Goal: Information Seeking & Learning: Check status

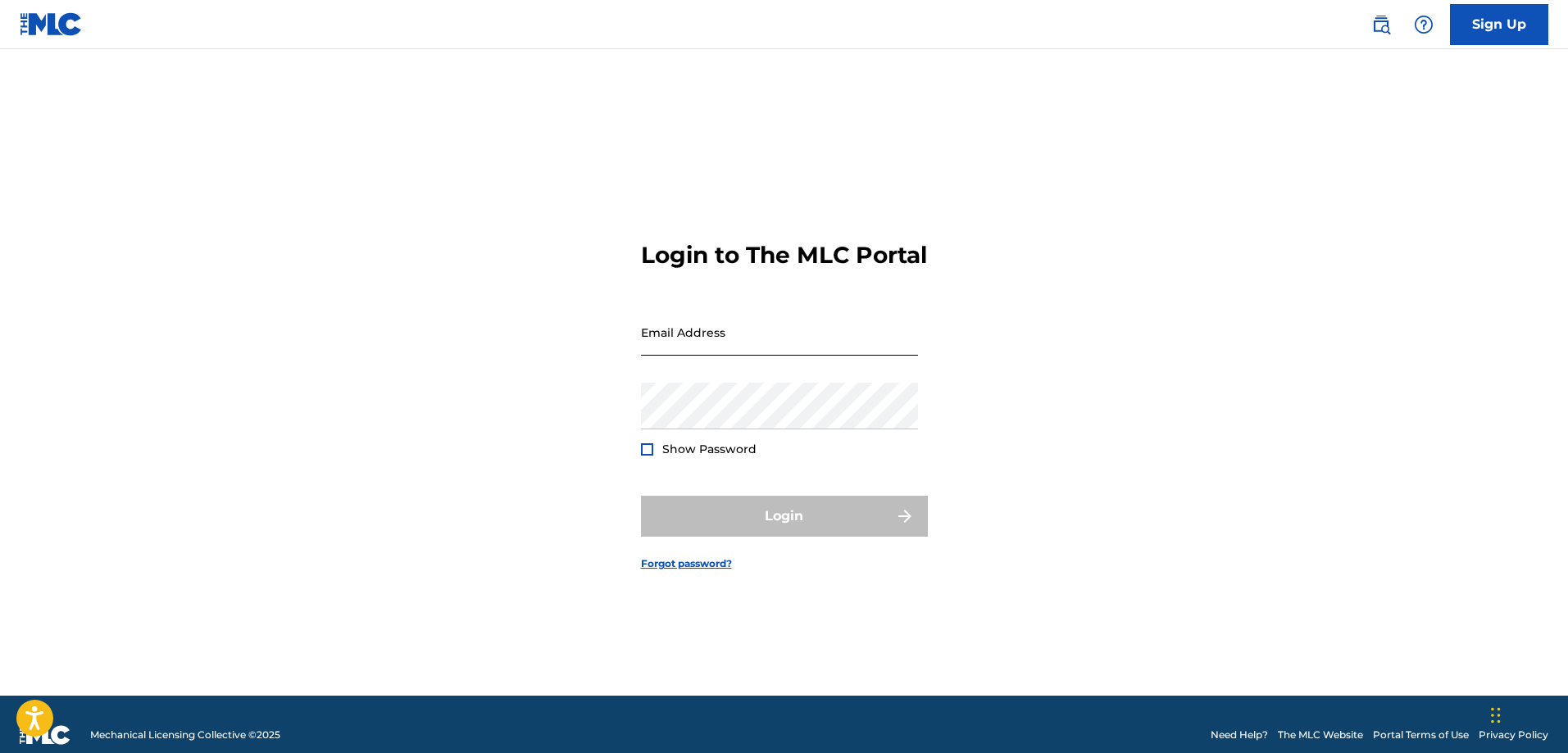
click at [728, 339] on input "Email Address" at bounding box center [779, 332] width 277 height 47
type input "[EMAIL_ADDRESS][DOMAIN_NAME]"
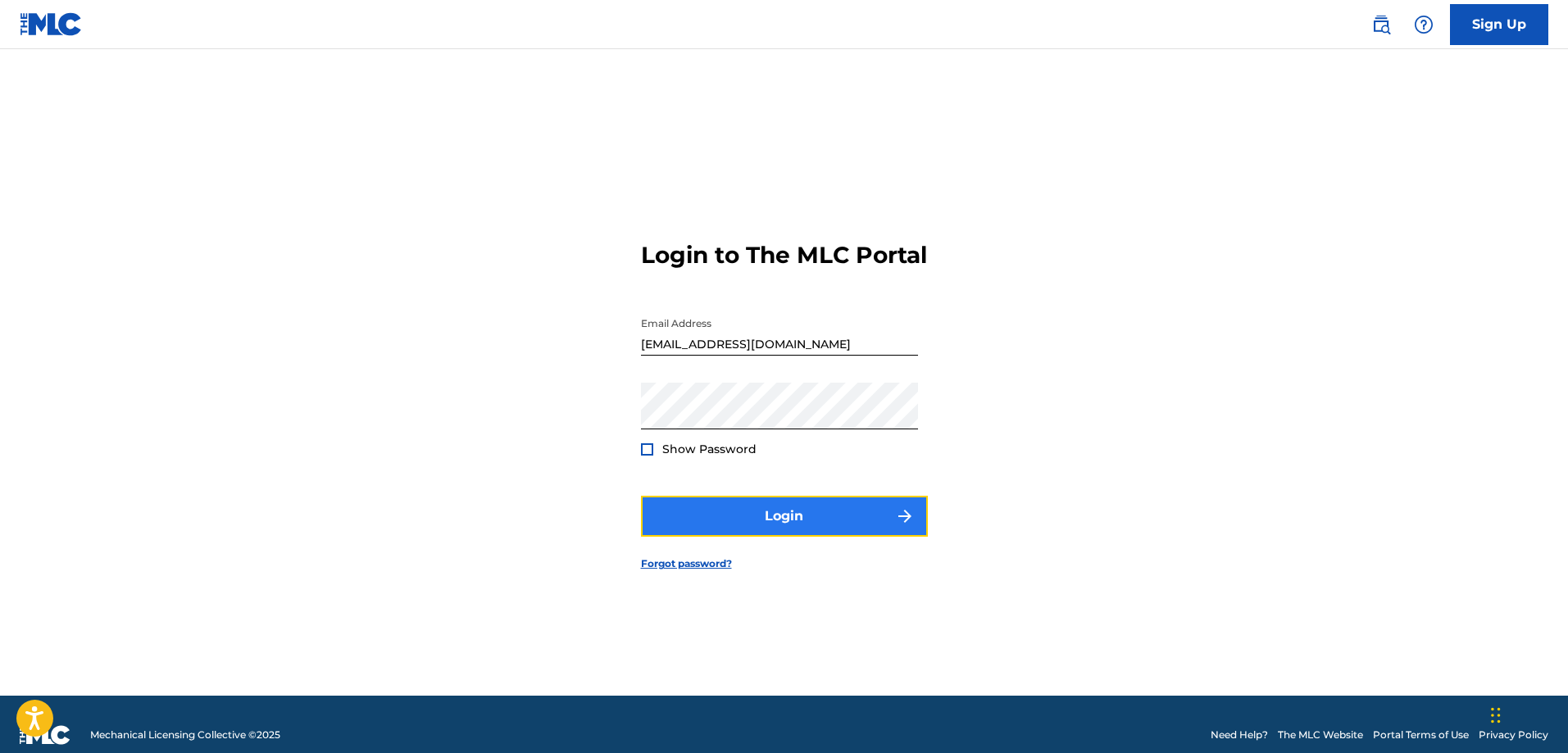
click at [811, 537] on button "Login" at bounding box center [784, 516] width 287 height 41
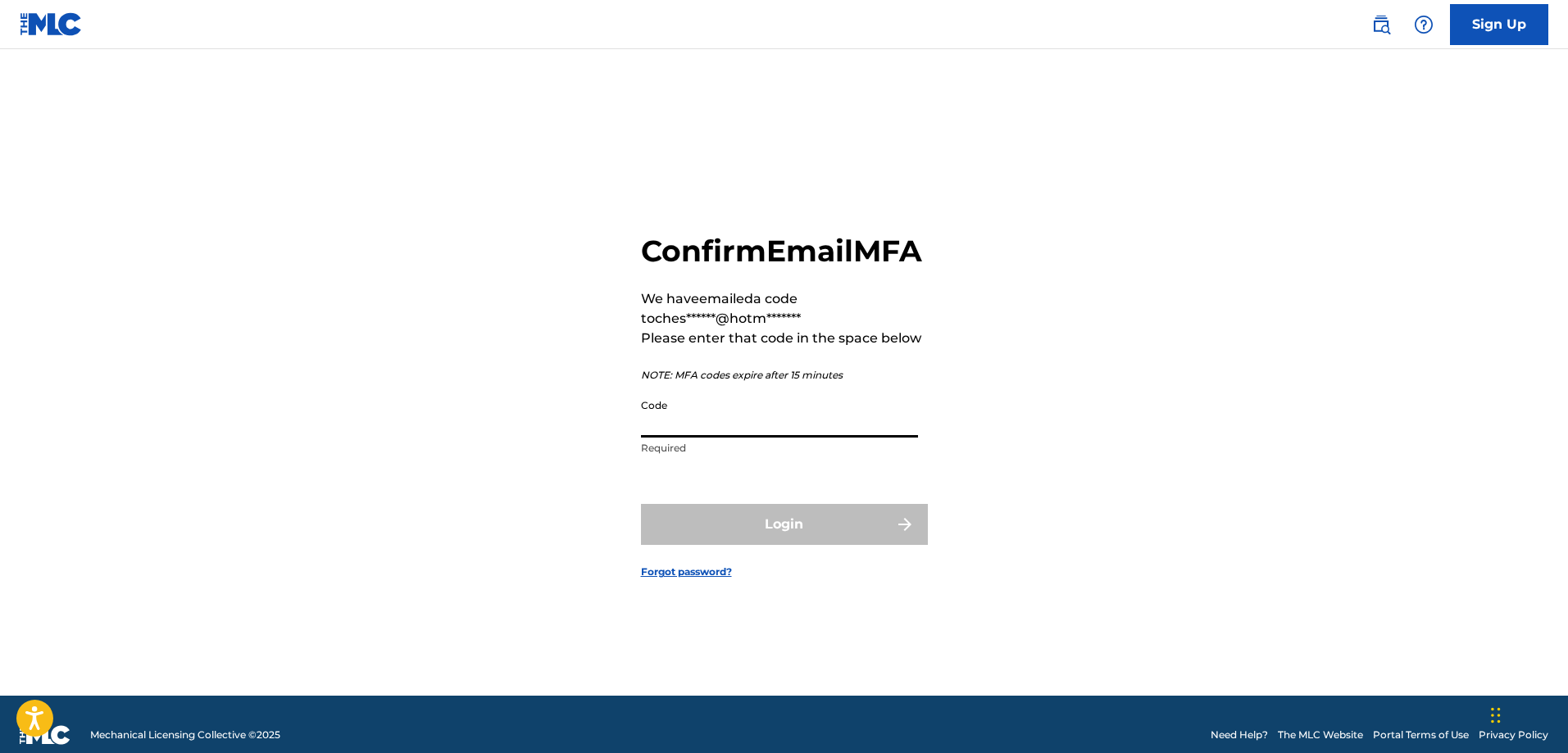
click at [682, 435] on input "Code" at bounding box center [779, 414] width 277 height 47
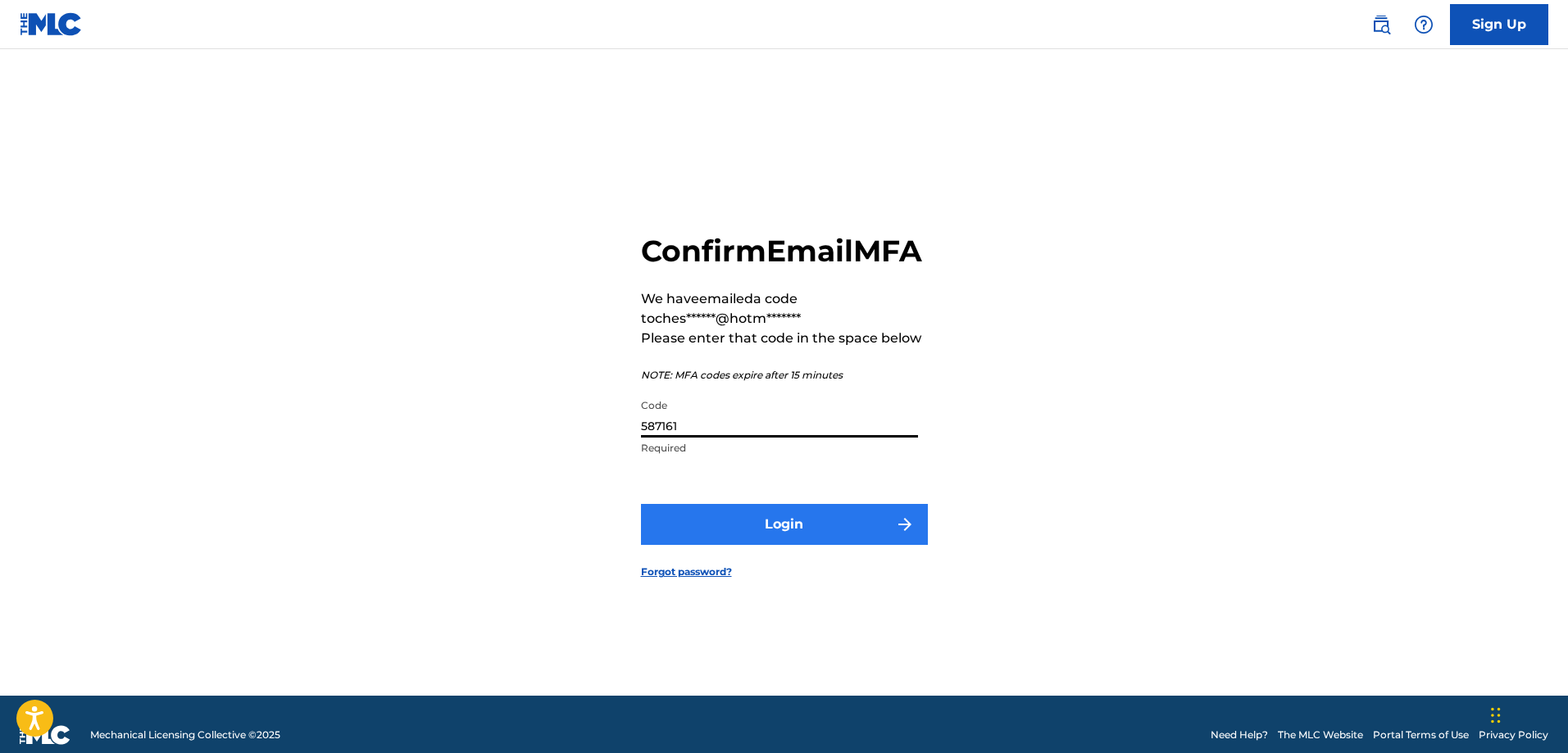
type input "587161"
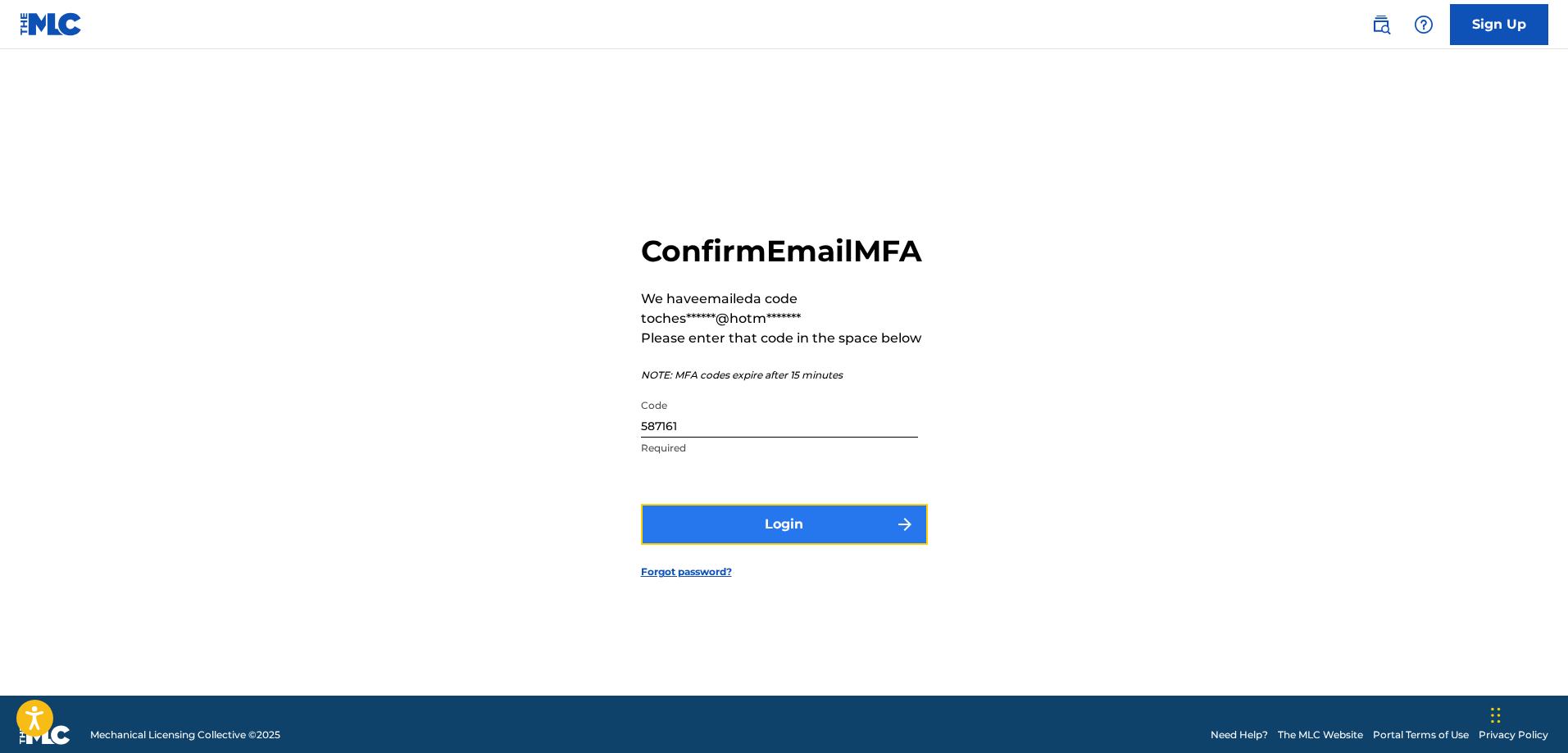
click at [788, 546] on button "Login" at bounding box center [784, 524] width 287 height 41
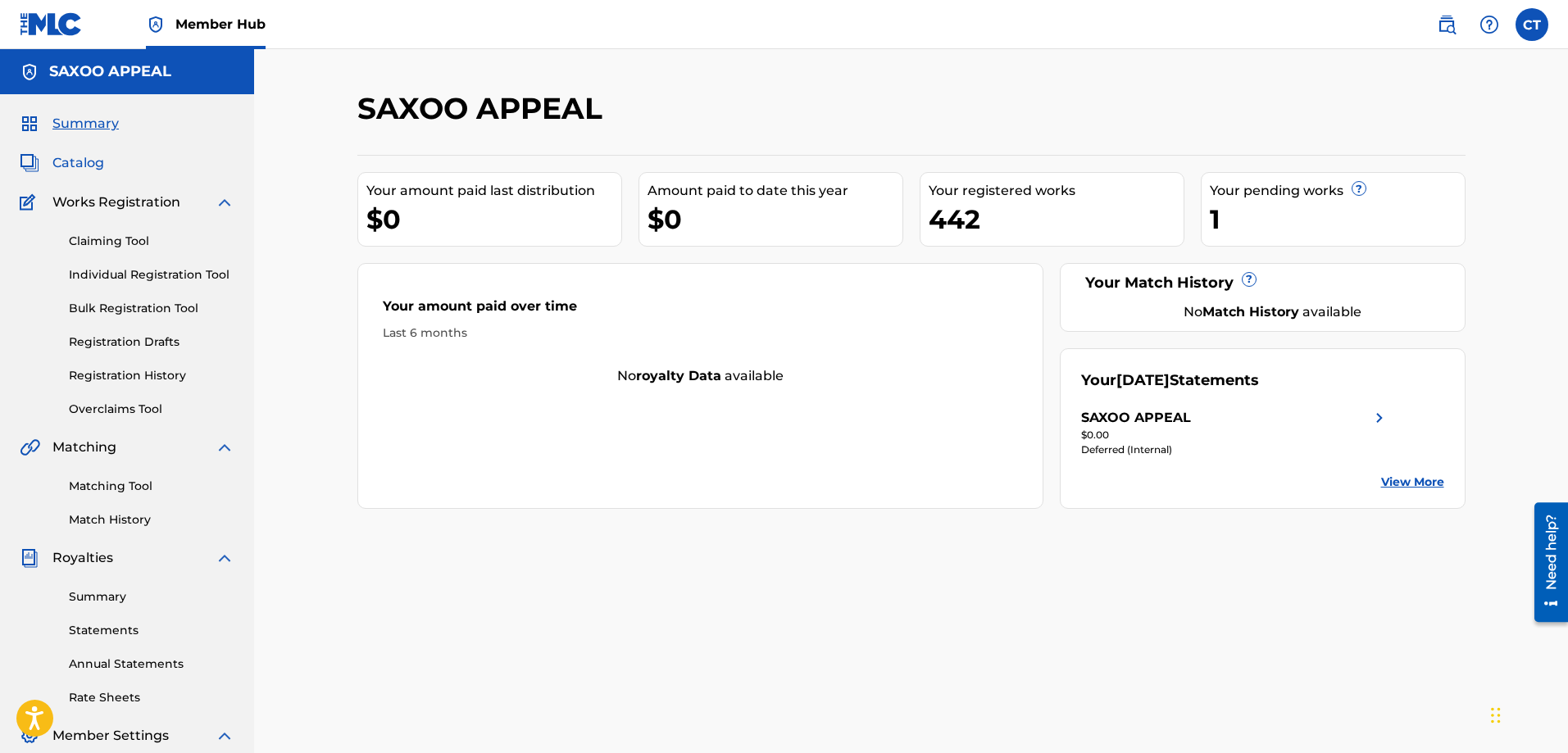
click at [90, 154] on span "Catalog" at bounding box center [78, 164] width 52 height 20
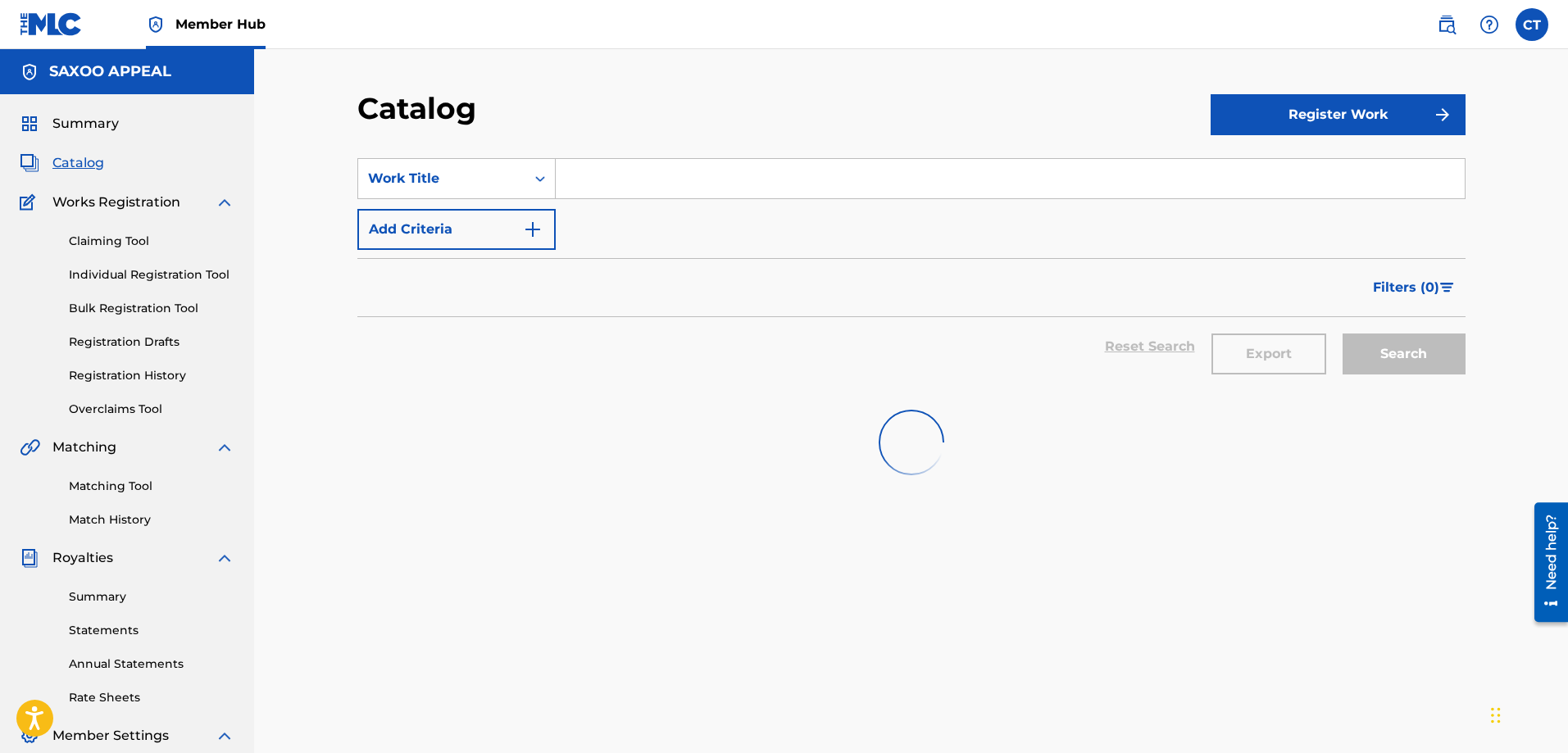
click at [630, 175] on input "Search Form" at bounding box center [1010, 179] width 908 height 40
type input "tell me"
click at [450, 695] on div "SearchWithCriteriadb53ea86-09d3-4bf1-b4d7-b92734c50280 Work Title tell me Add C…" at bounding box center [910, 563] width 1108 height 847
click at [634, 633] on div "SearchWithCriteriadb53ea86-09d3-4bf1-b4d7-b92734c50280 Work Title tell me Add C…" at bounding box center [910, 563] width 1108 height 847
click at [634, 632] on div "SearchWithCriteriadb53ea86-09d3-4bf1-b4d7-b92734c50280 Work Title tell me Add C…" at bounding box center [910, 563] width 1108 height 847
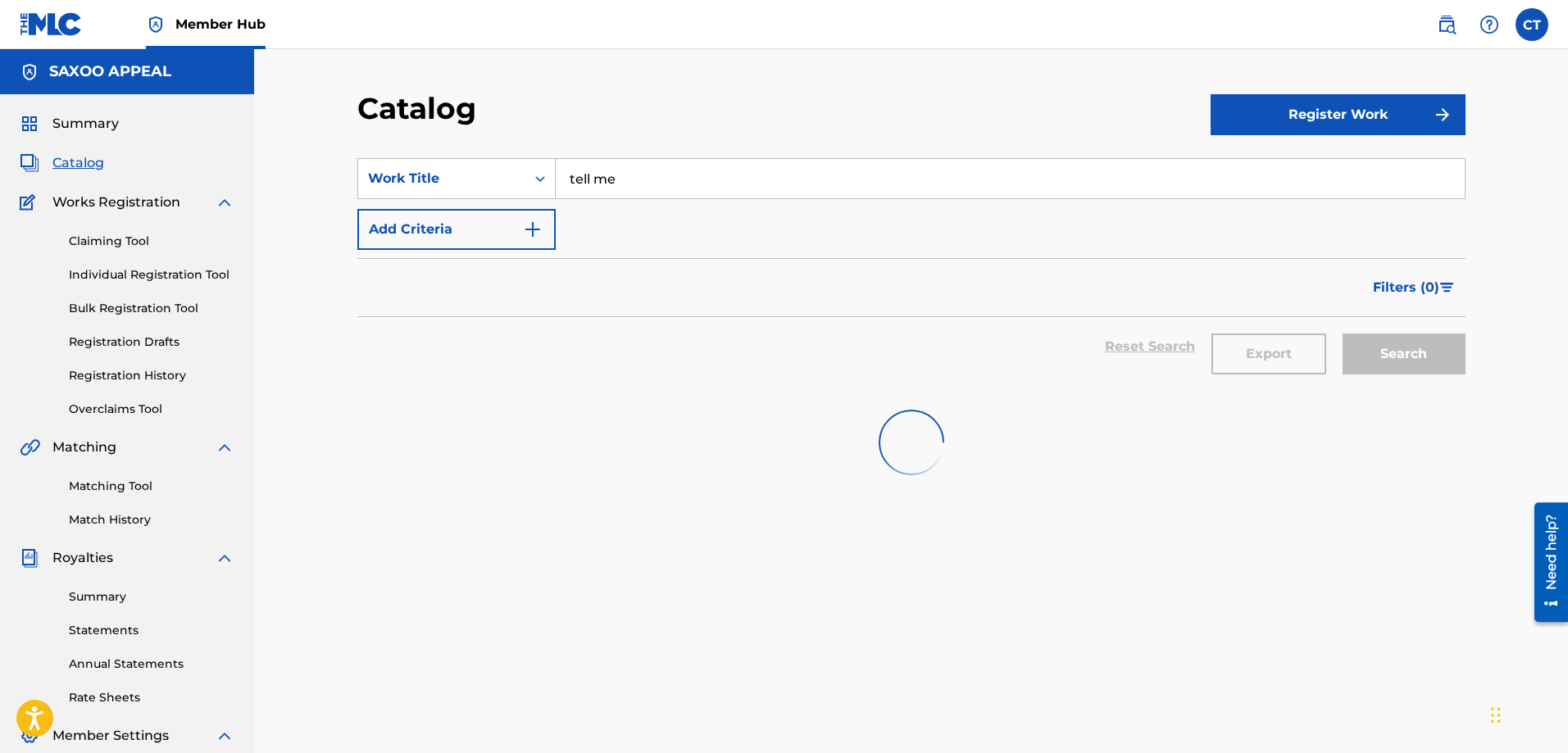
click at [1372, 366] on div "Search" at bounding box center [1399, 346] width 131 height 59
click at [585, 229] on div "SearchWithCriteriadb53ea86-09d3-4bf1-b4d7-b92734c50280 Work Title tell me Add C…" at bounding box center [910, 203] width 1108 height 92
click at [590, 243] on div "SearchWithCriteriadb53ea86-09d3-4bf1-b4d7-b92734c50280 Work Title tell me Add C…" at bounding box center [910, 203] width 1108 height 92
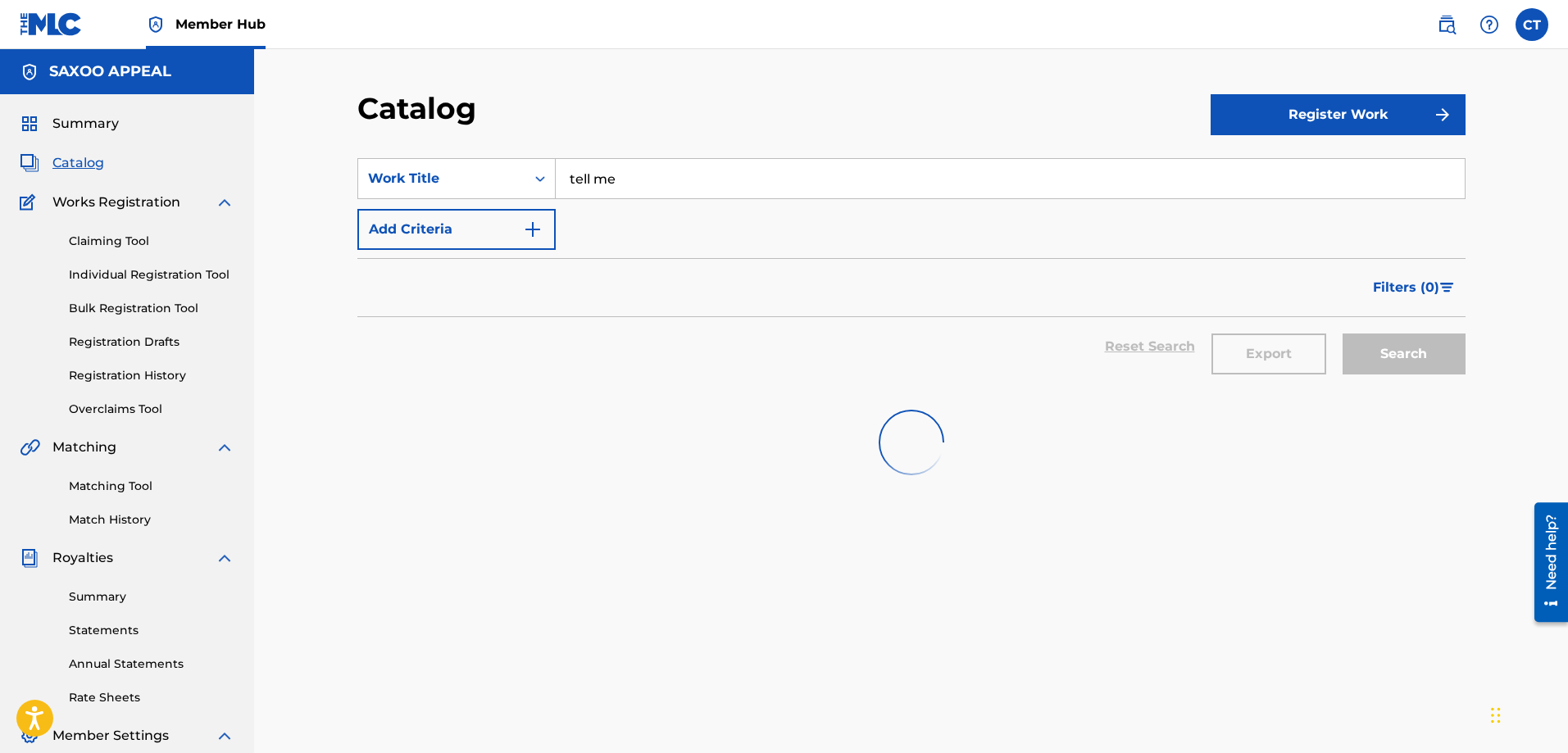
click at [579, 301] on div "Filters ( 0 )" at bounding box center [910, 287] width 1108 height 59
click at [526, 234] on img "Search Form" at bounding box center [533, 229] width 20 height 20
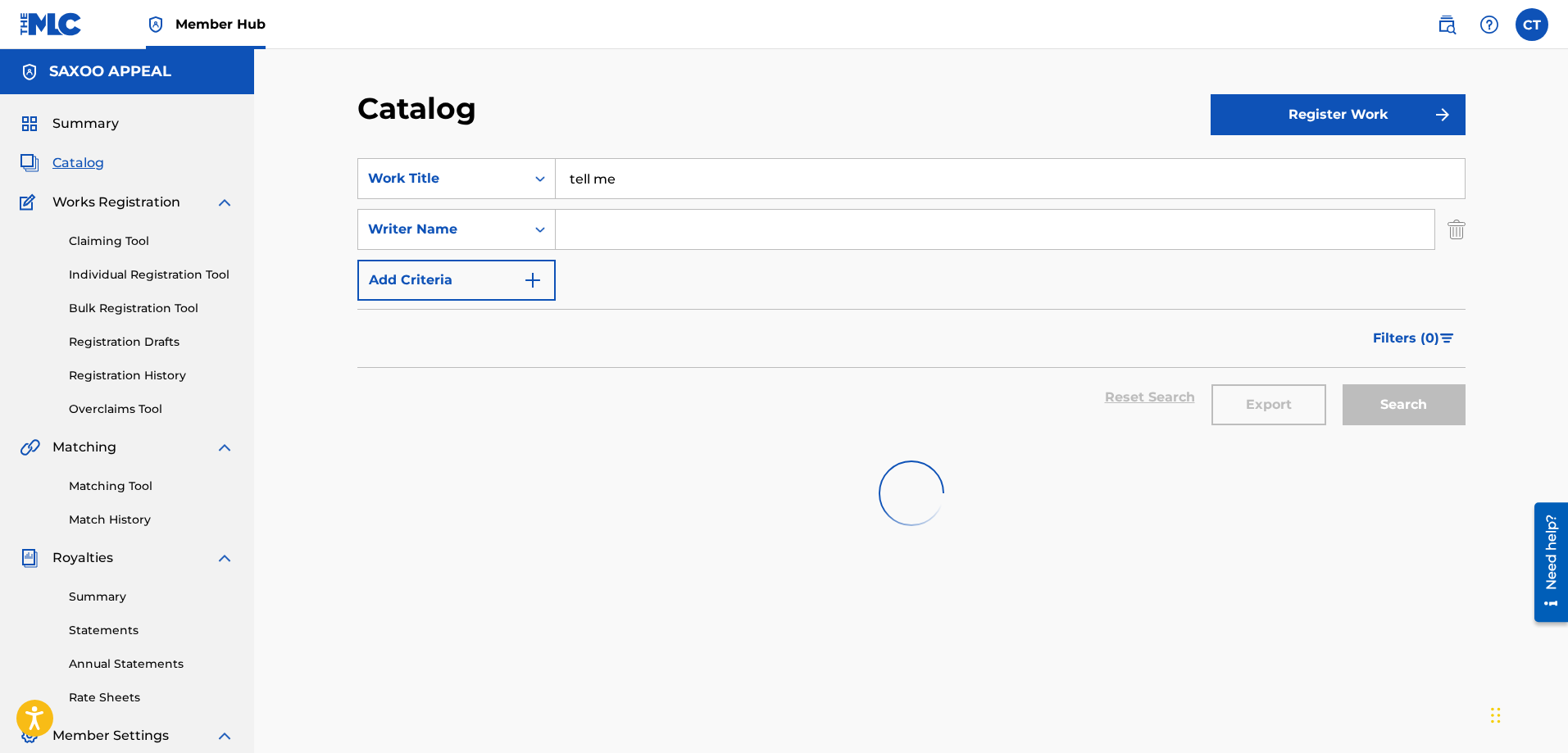
click at [578, 211] on input "Search Form" at bounding box center [995, 230] width 879 height 40
type input "[PERSON_NAME]"
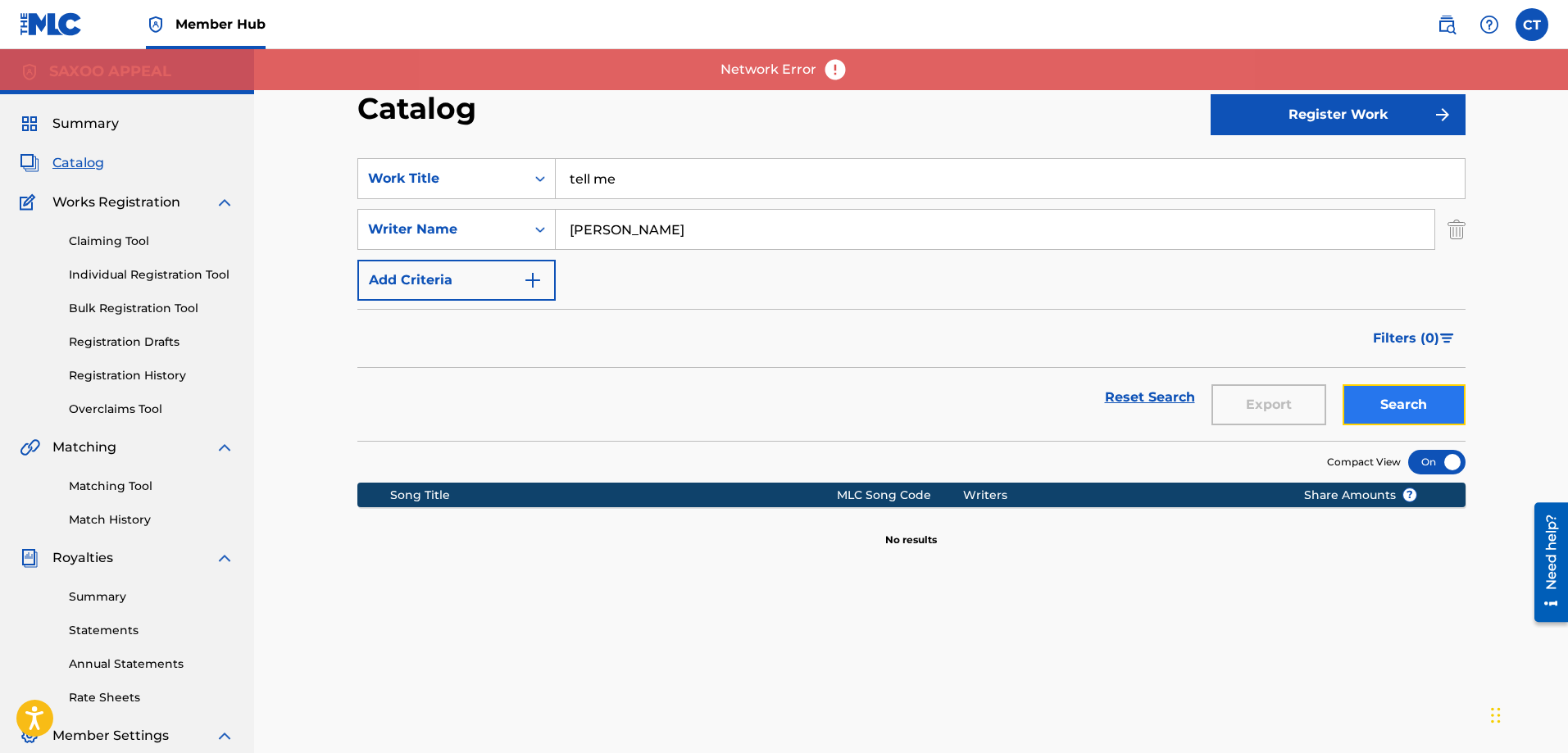
click at [1377, 413] on button "Search" at bounding box center [1404, 405] width 123 height 41
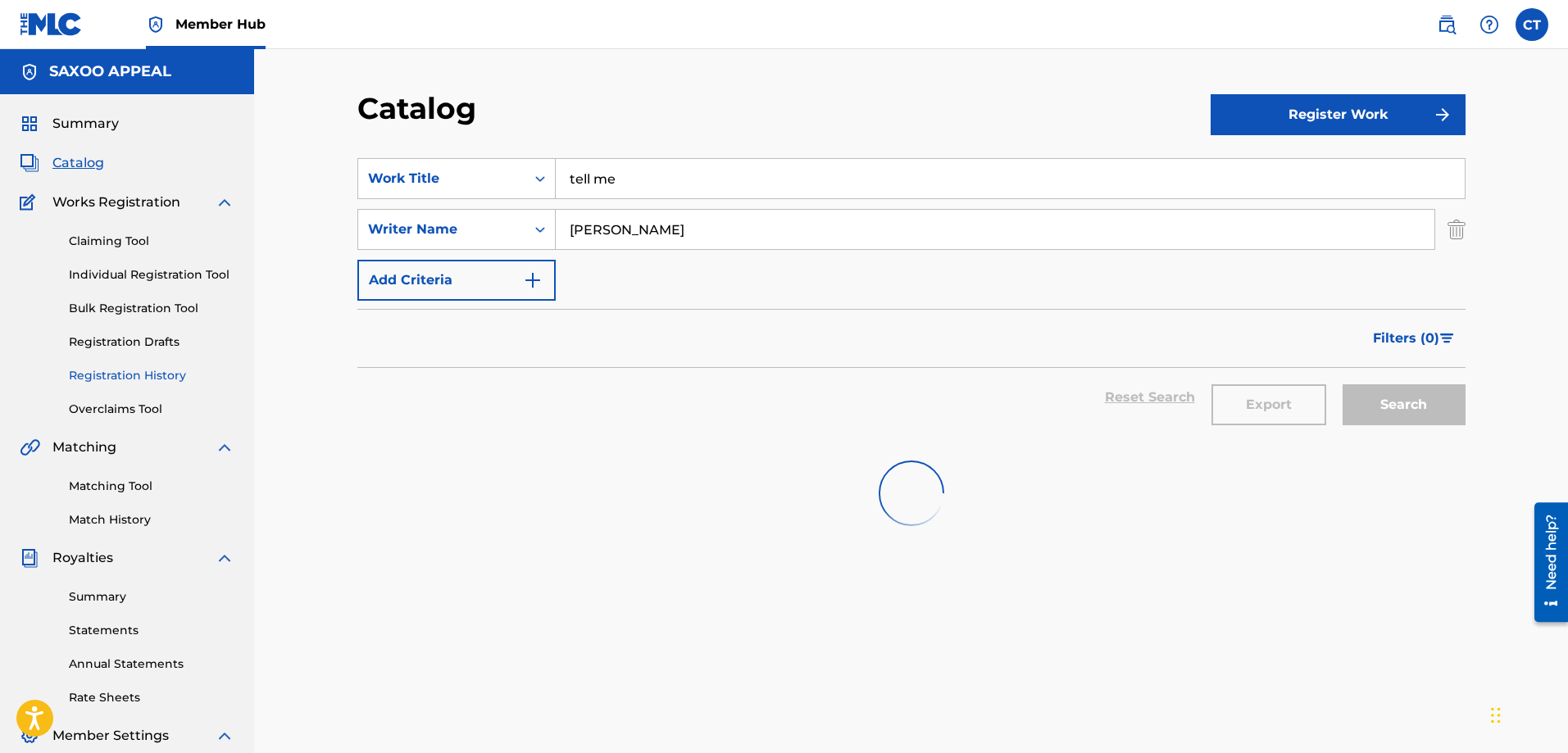
click at [129, 374] on link "Registration History" at bounding box center [151, 375] width 166 height 17
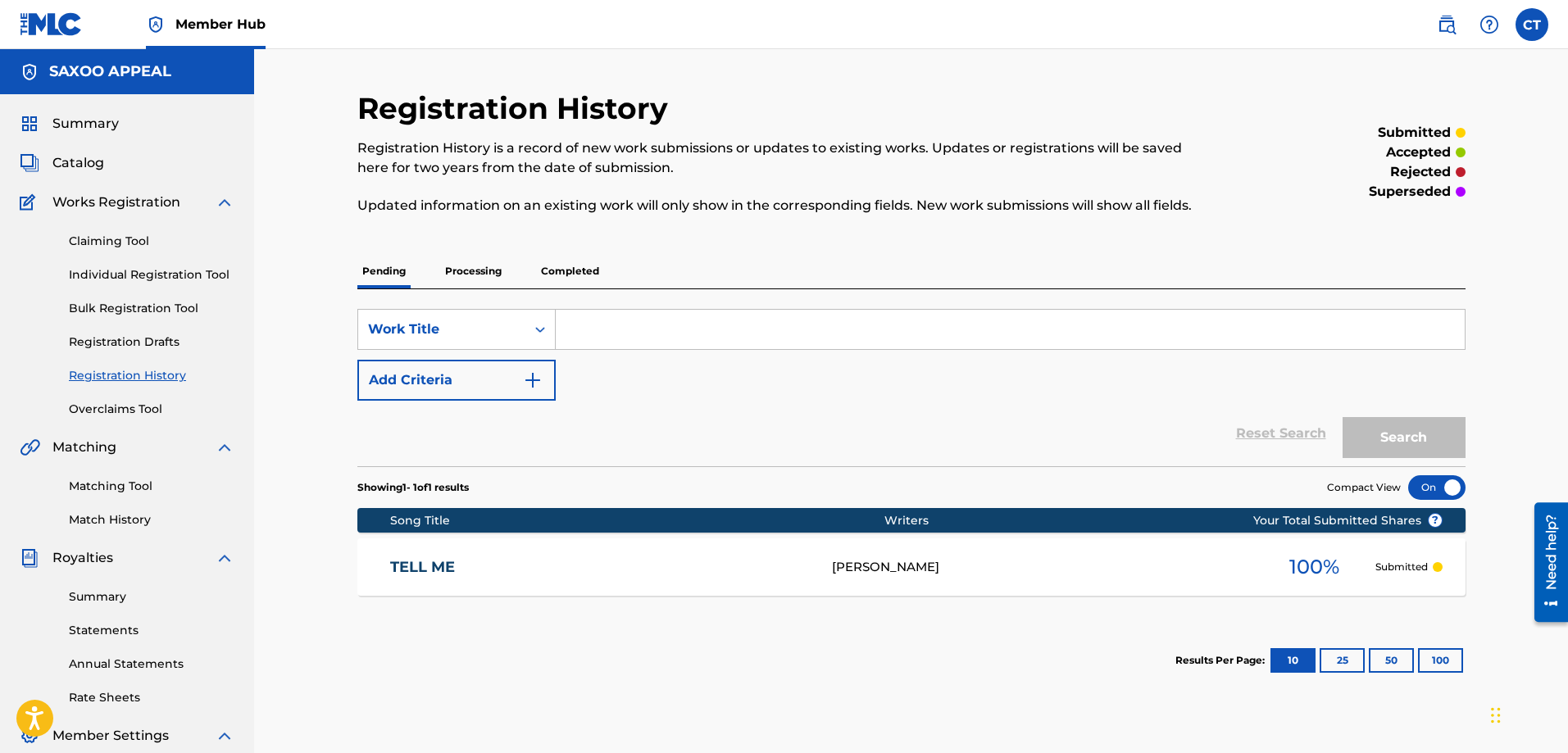
click at [421, 565] on link "TELL ME" at bounding box center [599, 567] width 420 height 19
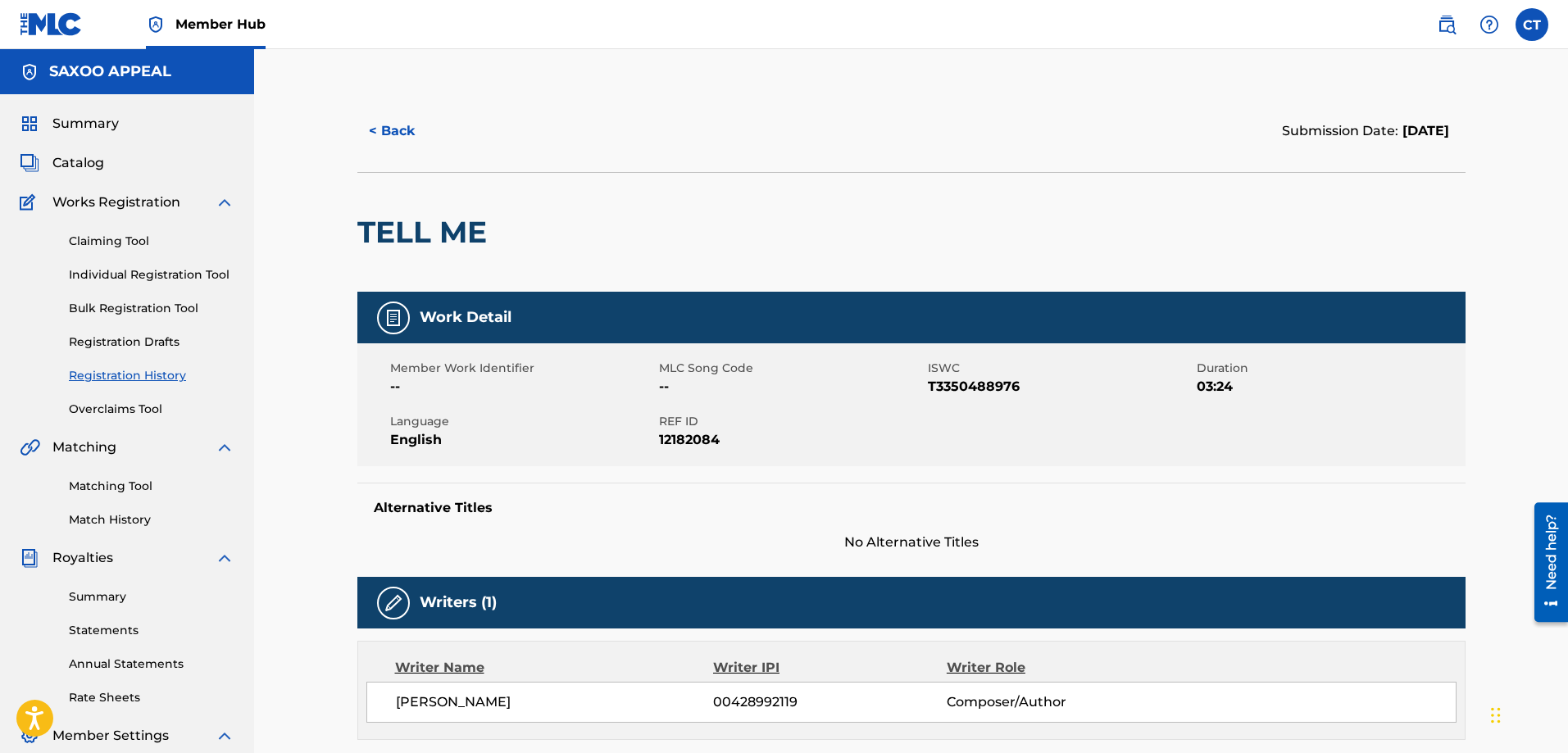
click at [739, 415] on span "REF ID" at bounding box center [790, 421] width 265 height 17
click at [1015, 390] on span "T3350488976" at bounding box center [1059, 387] width 265 height 20
click at [376, 129] on button "< Back" at bounding box center [406, 131] width 98 height 41
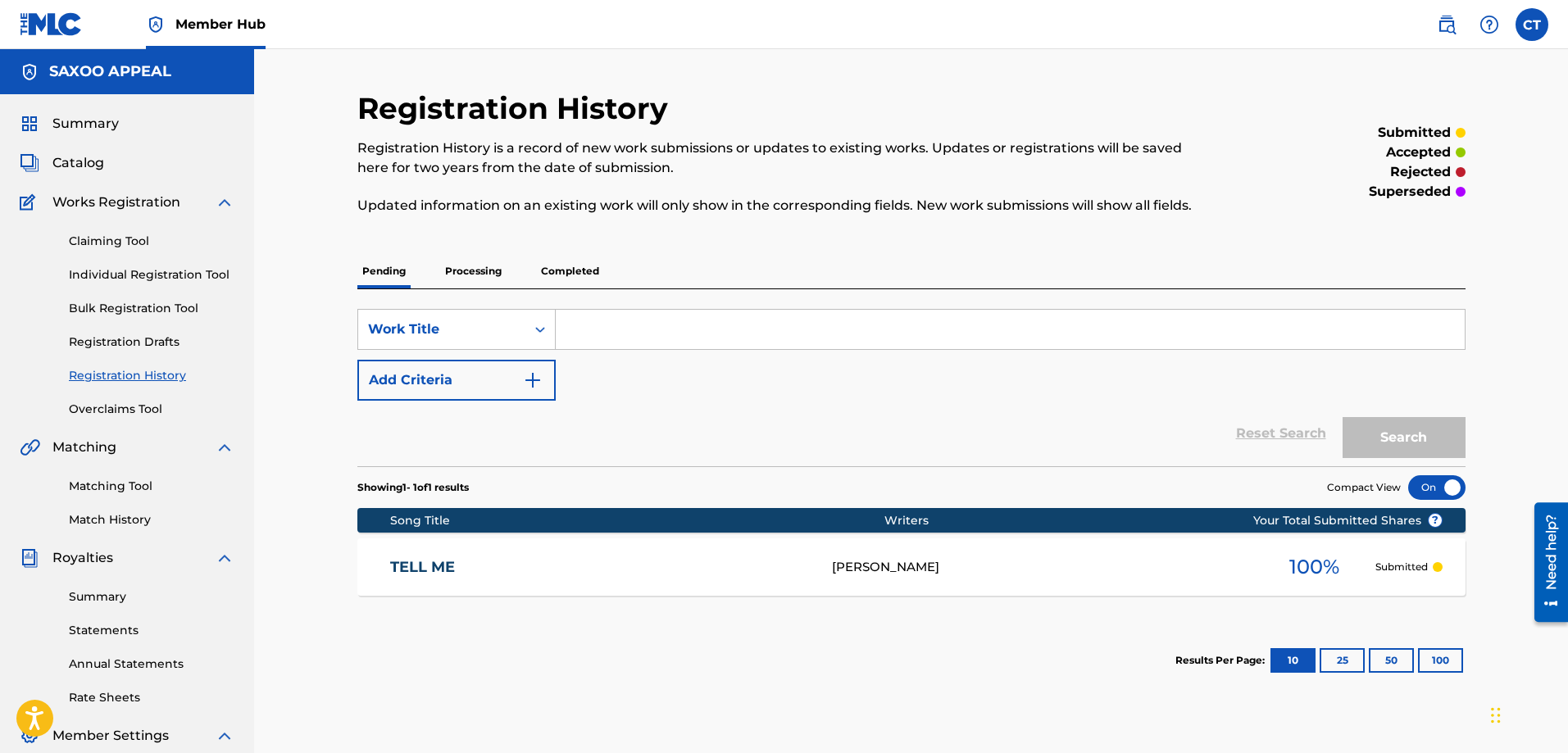
click at [812, 562] on div "TELL ME" at bounding box center [610, 567] width 441 height 19
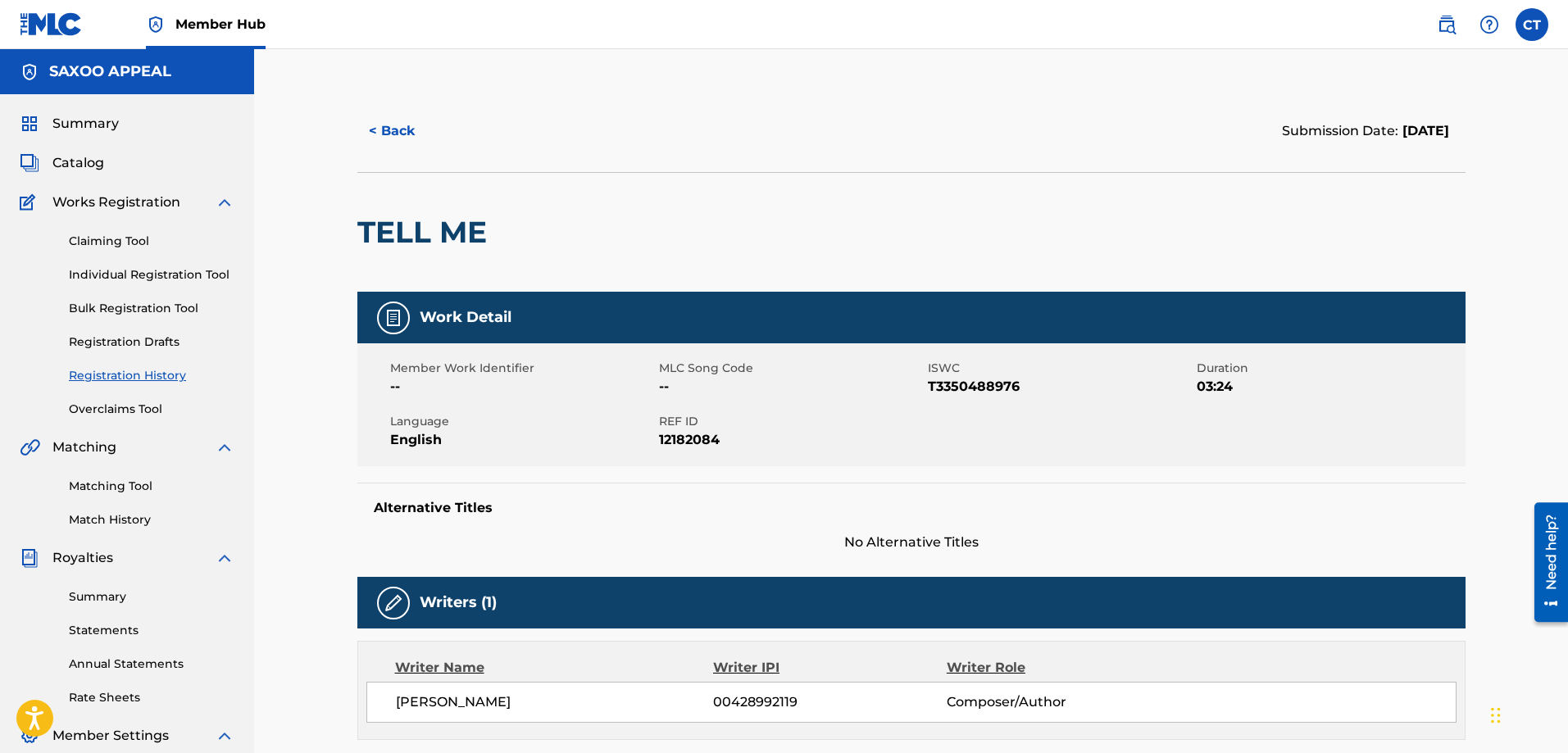
click at [395, 314] on img at bounding box center [394, 318] width 20 height 20
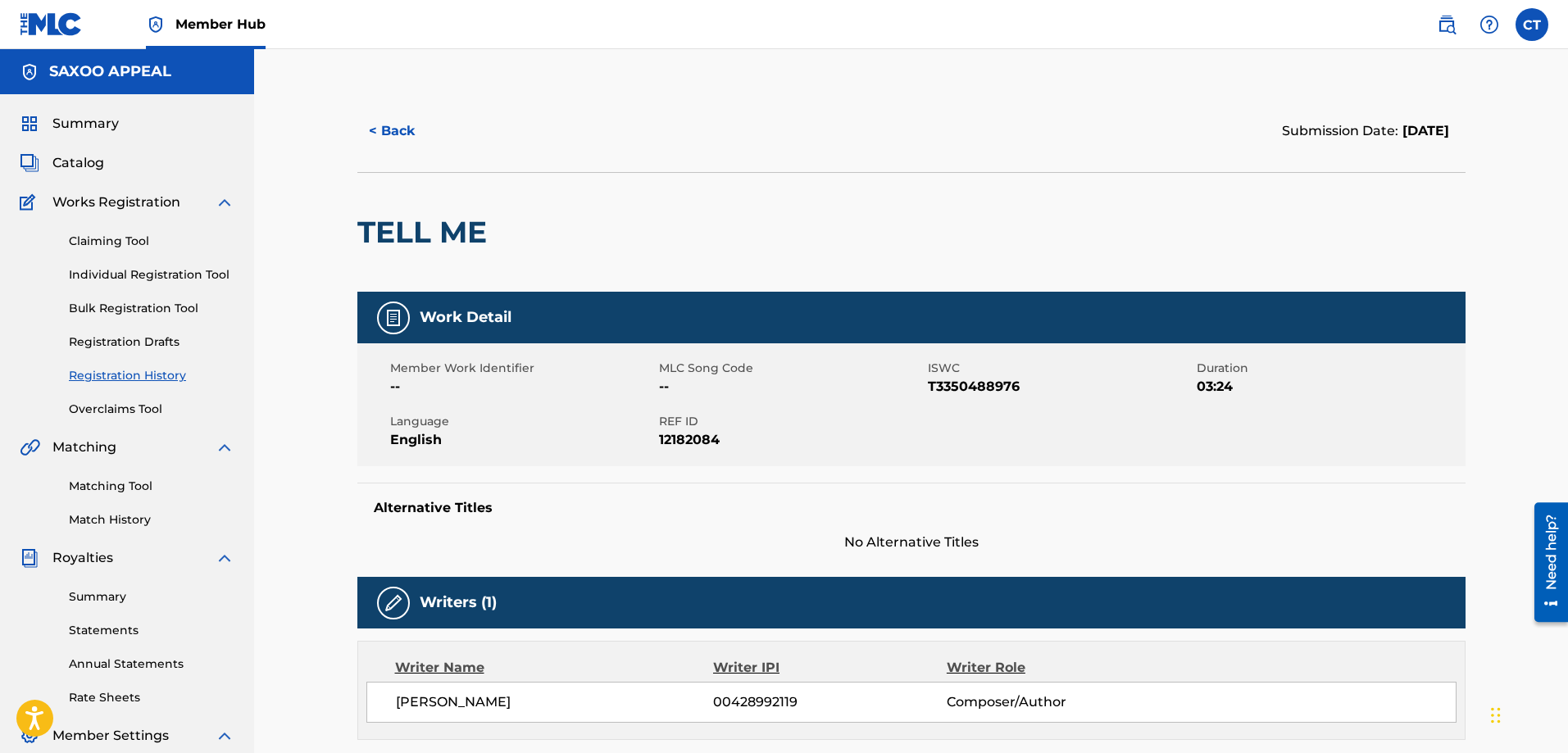
click at [395, 314] on img at bounding box center [394, 318] width 20 height 20
click at [393, 603] on img at bounding box center [394, 603] width 20 height 20
click at [86, 124] on span "Summary" at bounding box center [85, 124] width 66 height 20
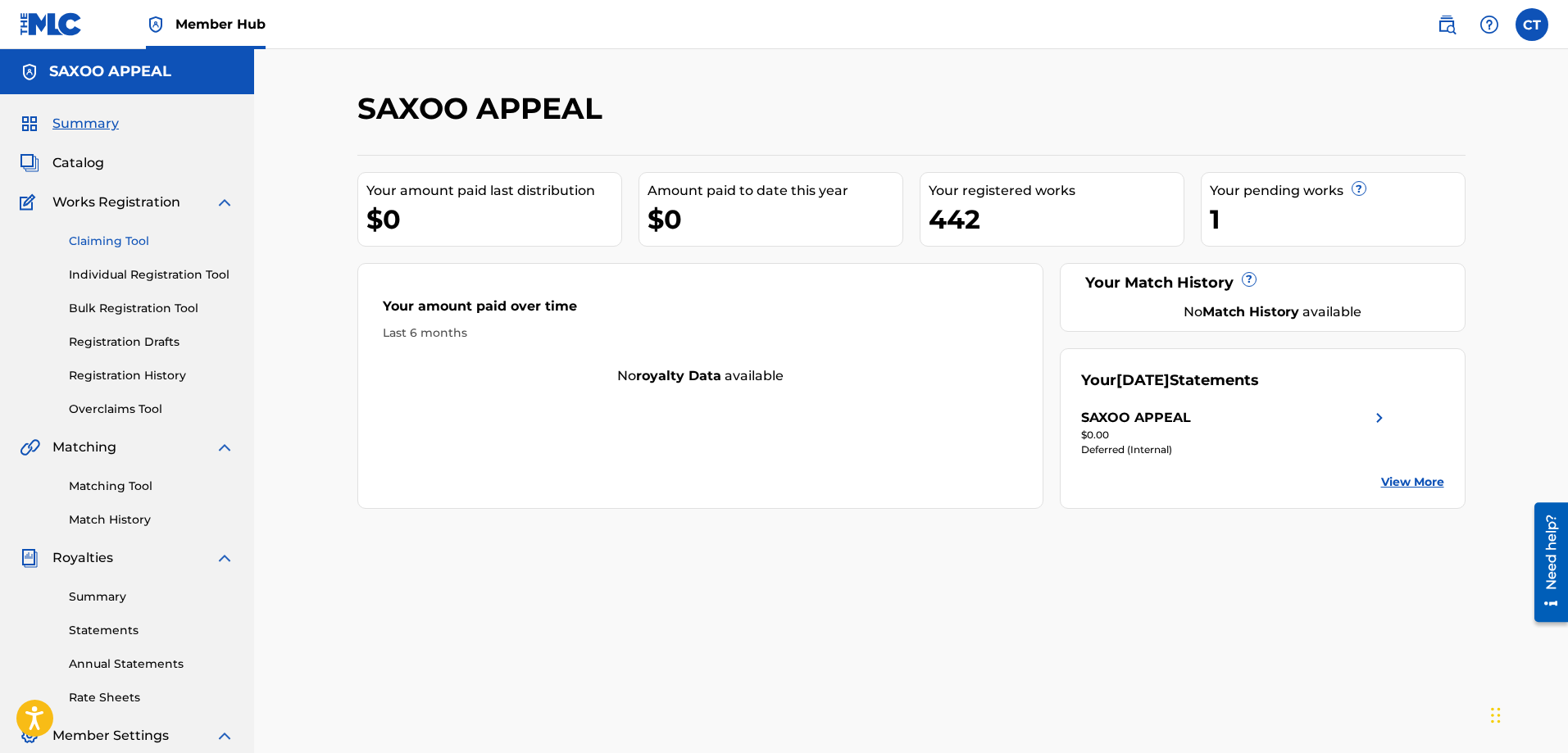
click at [111, 240] on link "Claiming Tool" at bounding box center [151, 241] width 166 height 17
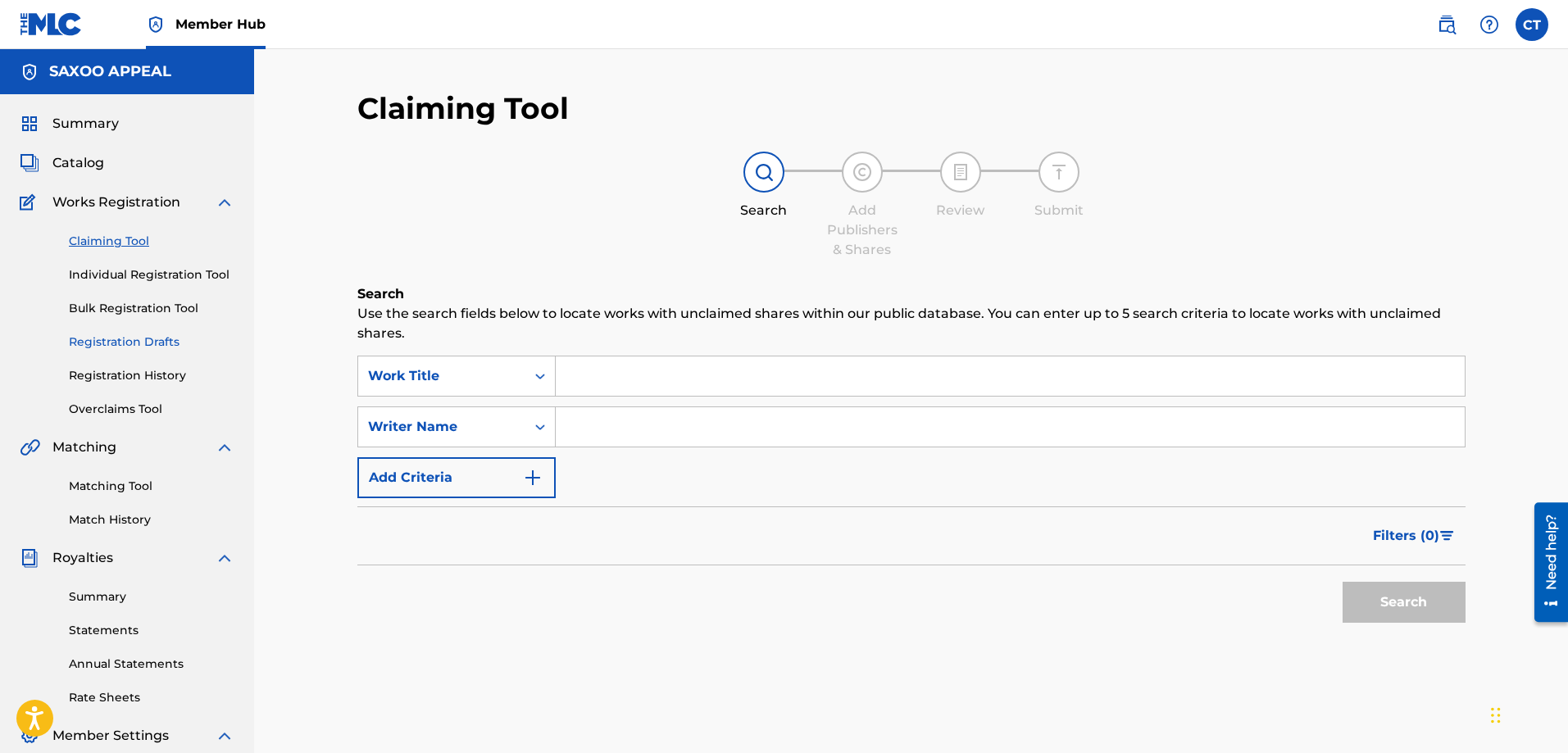
click at [119, 339] on link "Registration Drafts" at bounding box center [151, 341] width 166 height 17
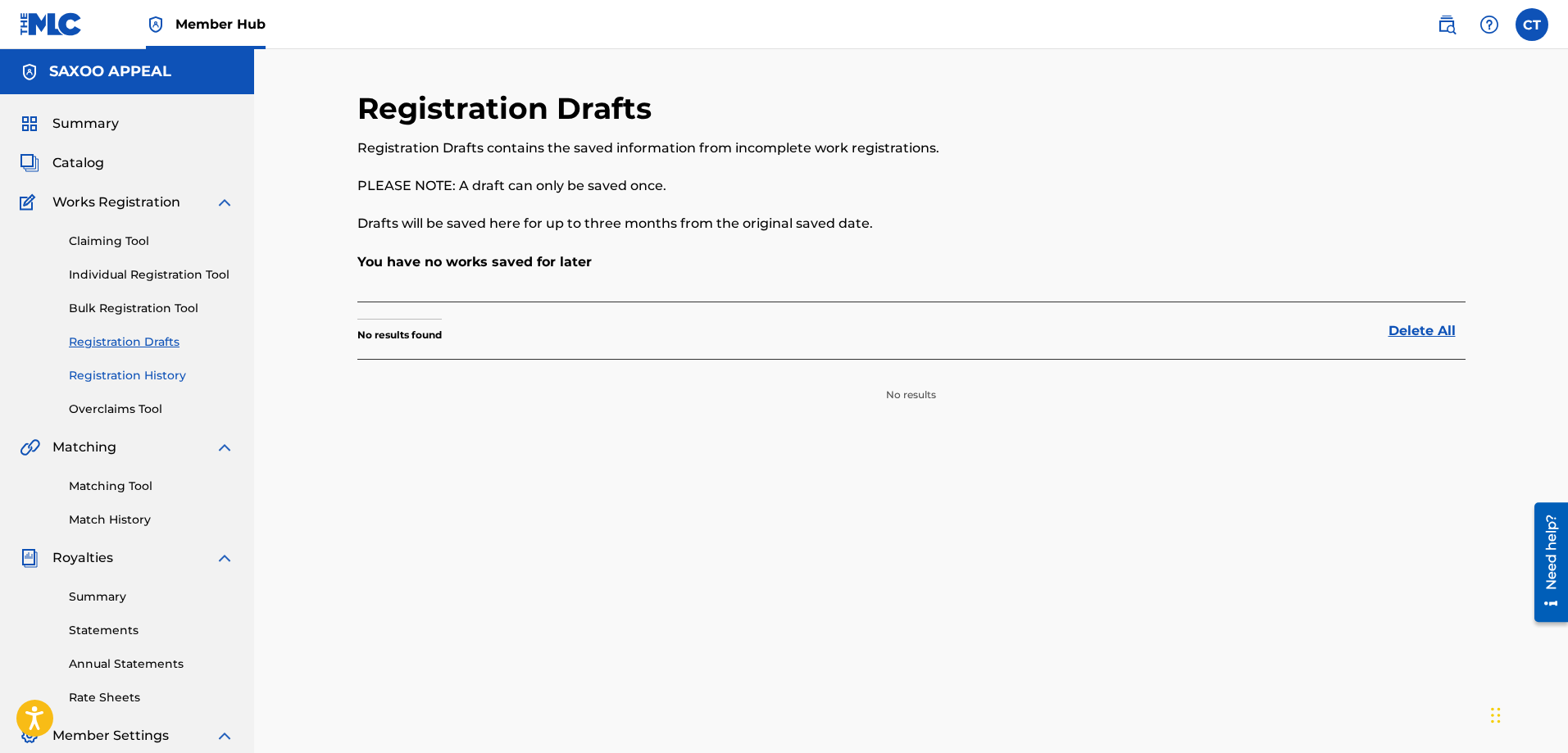
click at [144, 374] on link "Registration History" at bounding box center [151, 375] width 166 height 17
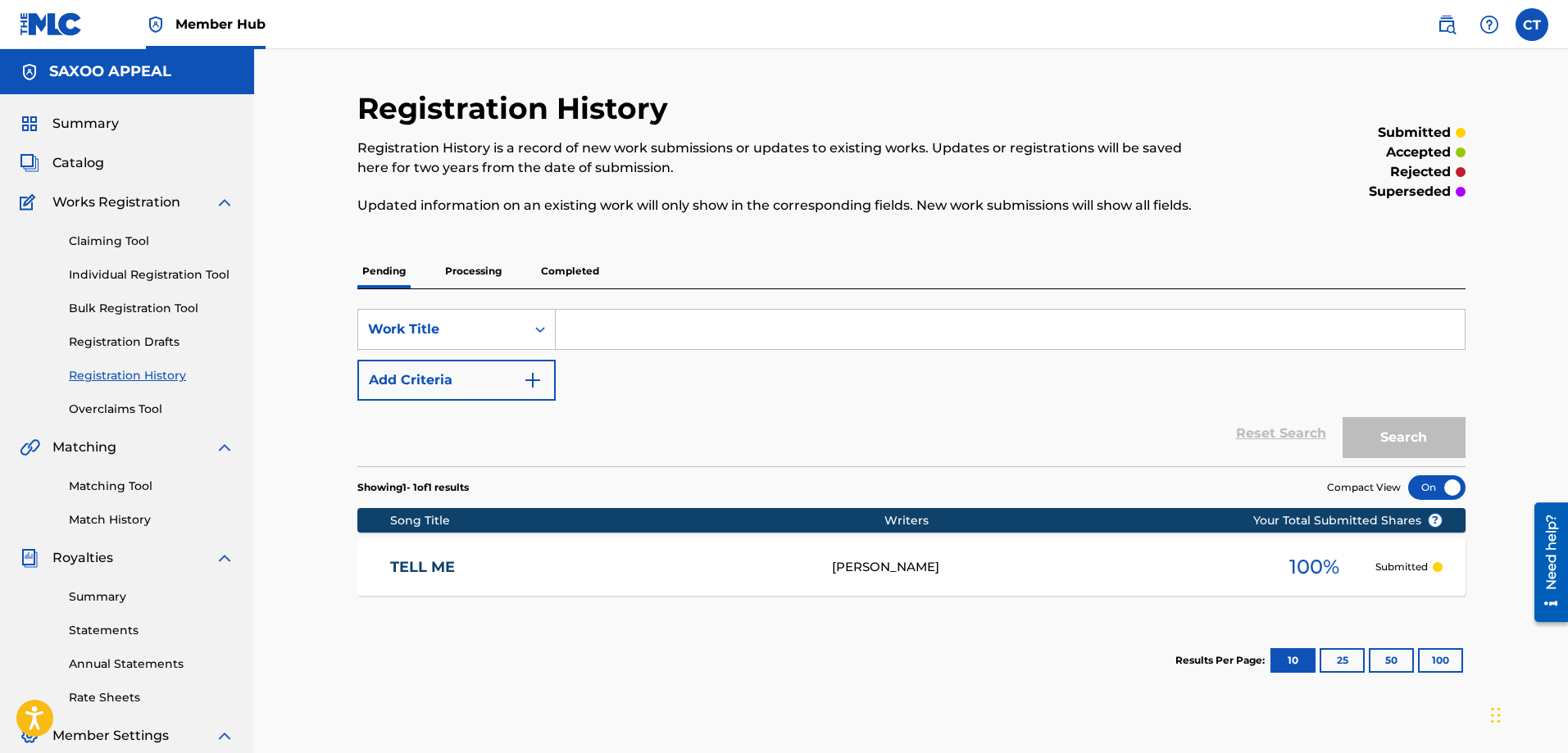
click at [1305, 563] on span "100 %" at bounding box center [1314, 567] width 50 height 30
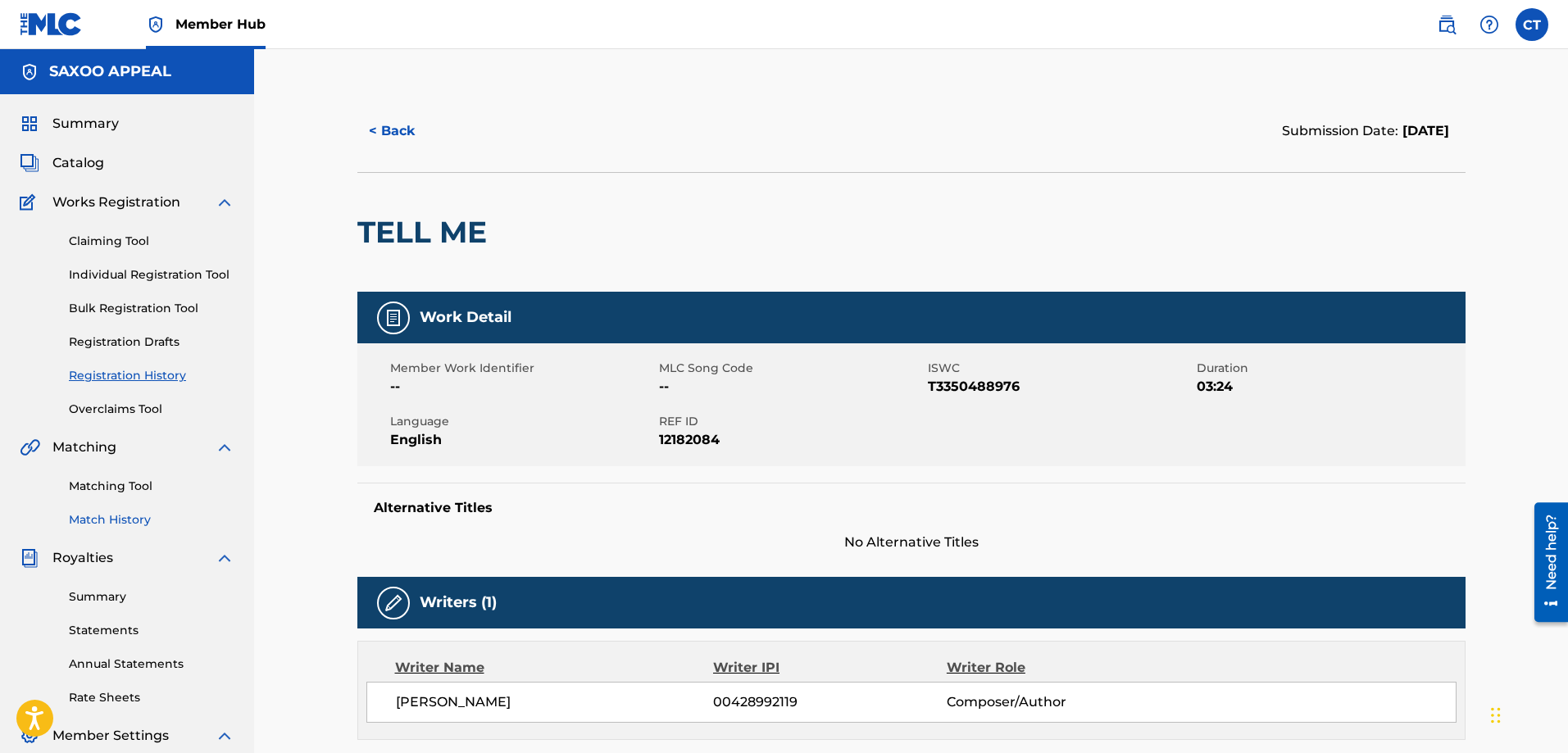
click at [123, 513] on link "Match History" at bounding box center [151, 520] width 166 height 17
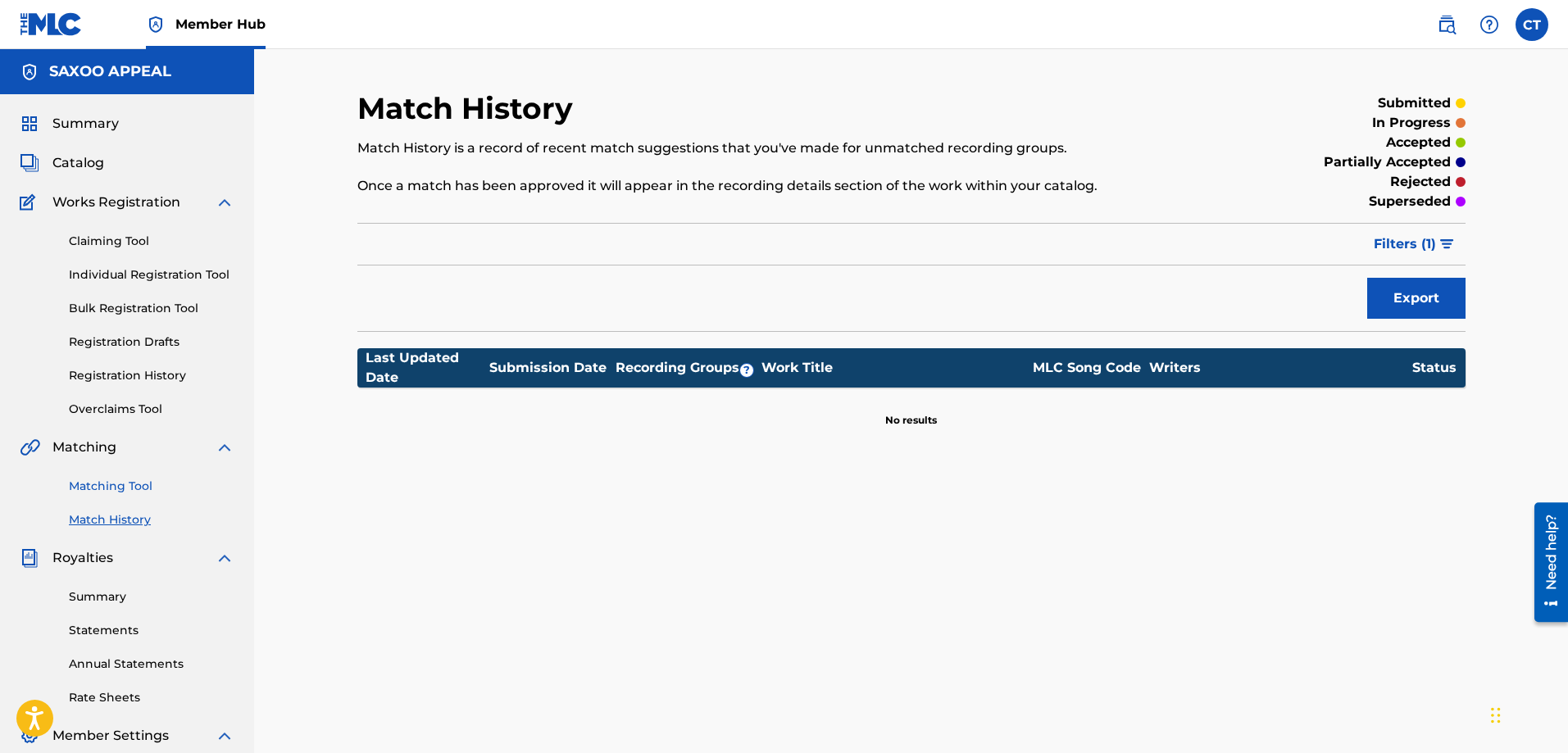
click at [125, 484] on link "Matching Tool" at bounding box center [151, 486] width 166 height 17
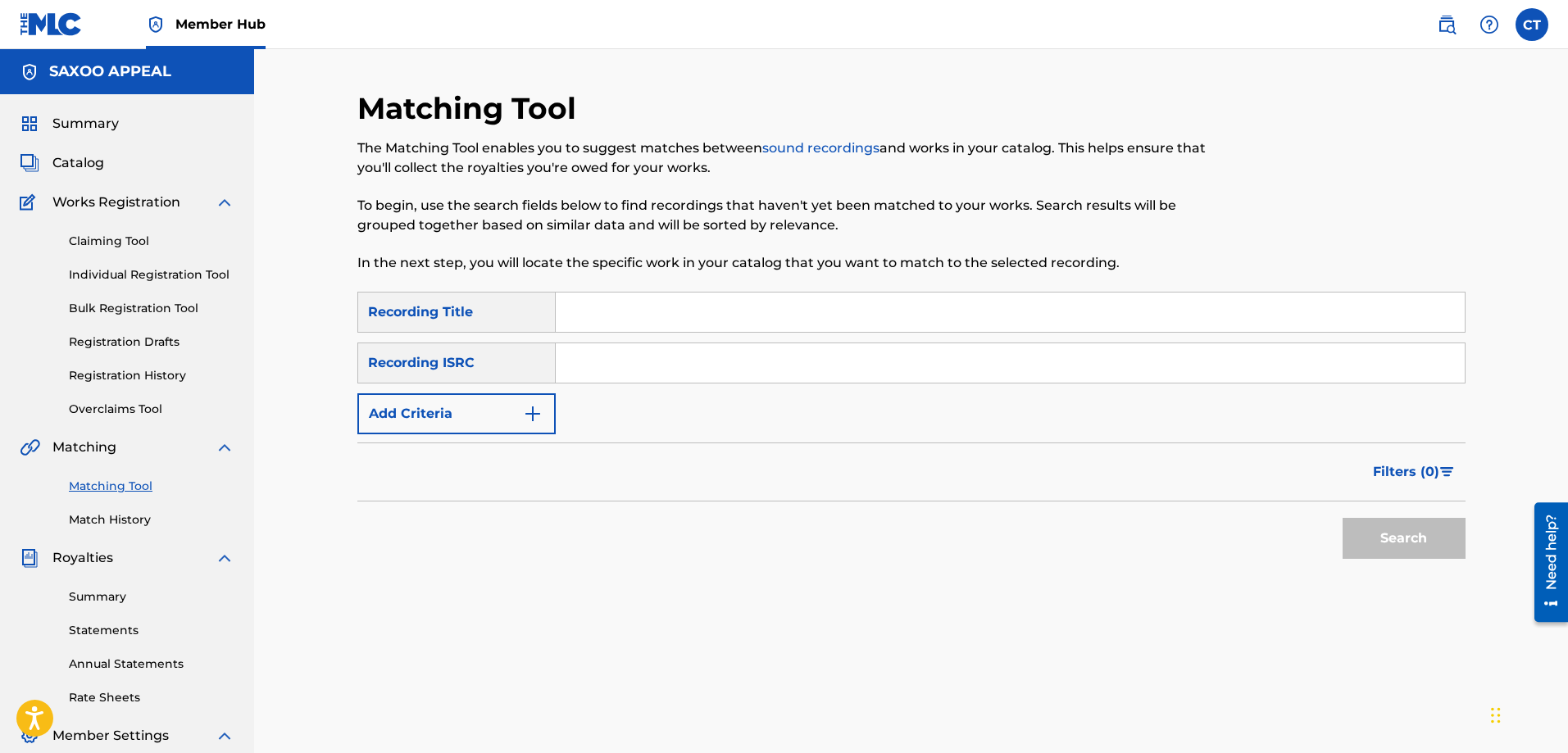
click at [655, 317] on input "Search Form" at bounding box center [1010, 313] width 908 height 40
type input "tell me"
click at [1404, 553] on button "Search" at bounding box center [1404, 538] width 123 height 41
click at [1404, 553] on div "Search" at bounding box center [1399, 535] width 131 height 65
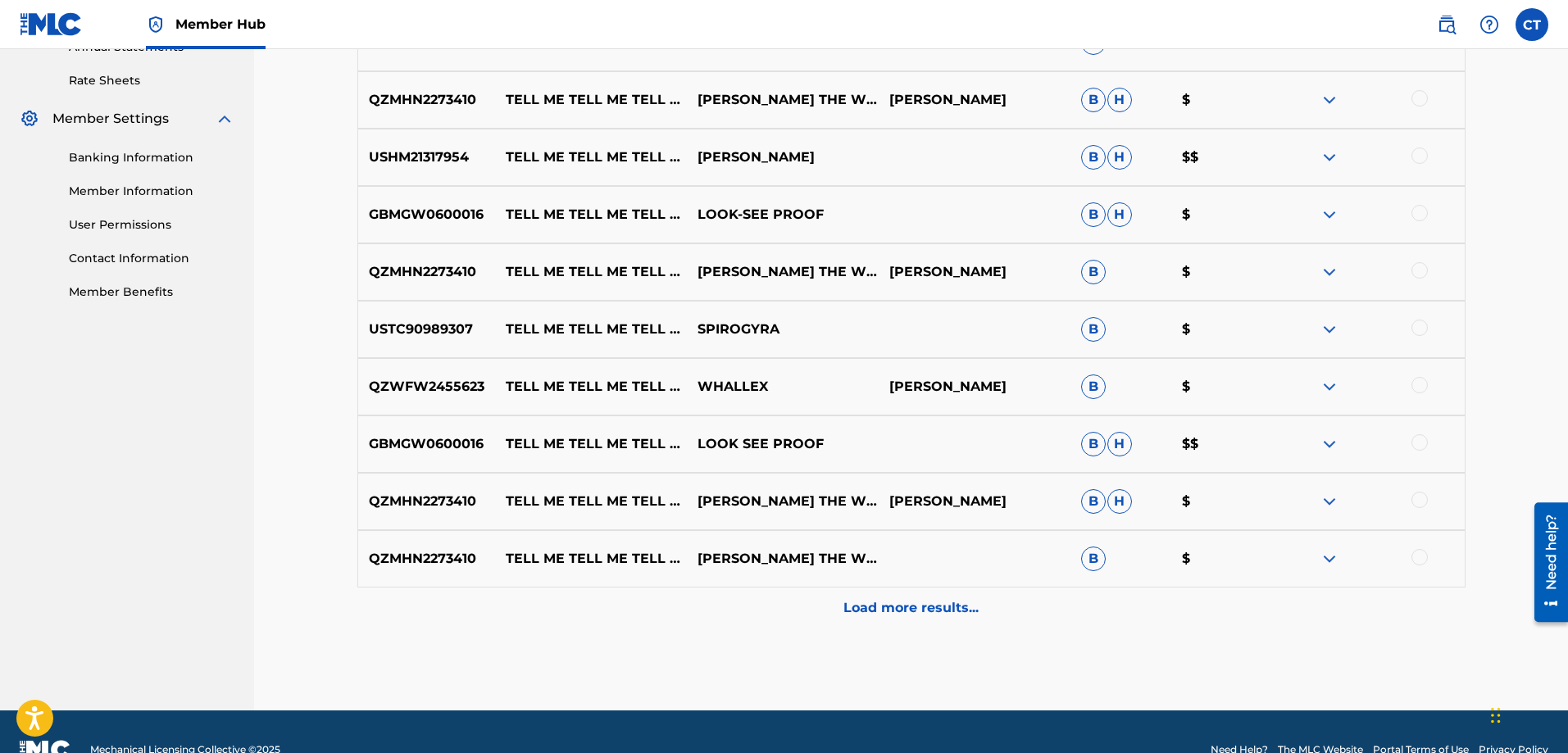
scroll to position [654, 0]
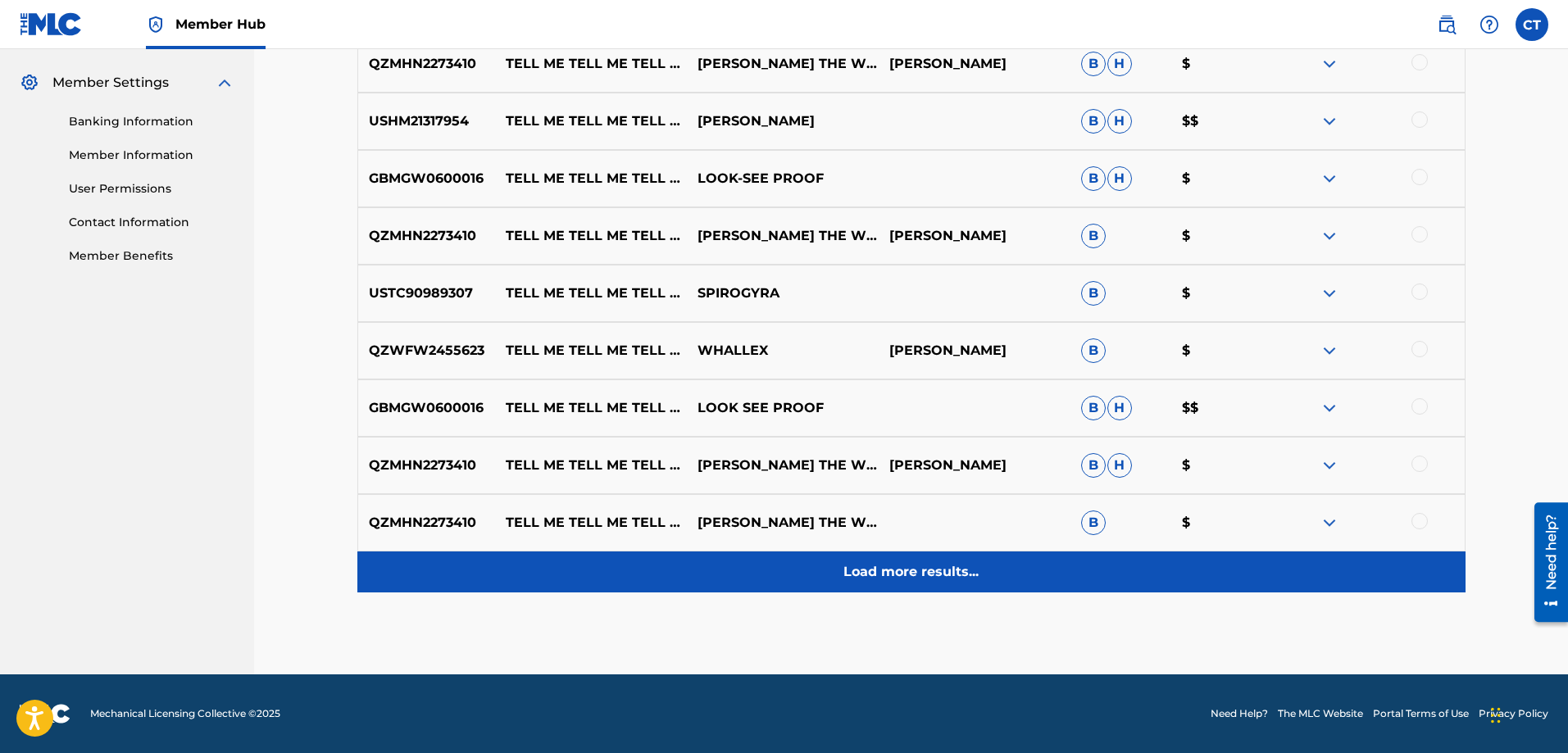
click at [914, 562] on div "Load more results..." at bounding box center [910, 571] width 1108 height 41
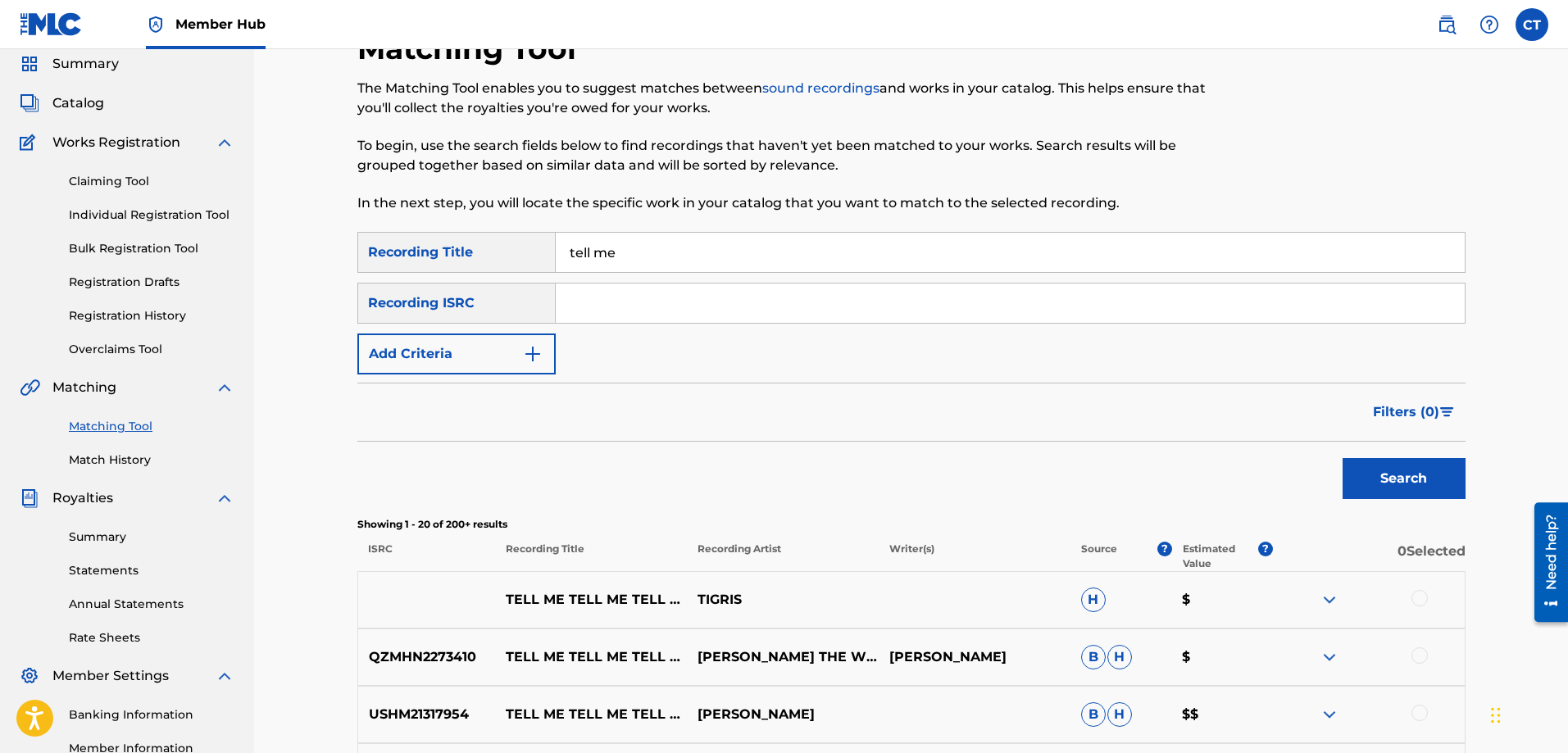
scroll to position [0, 0]
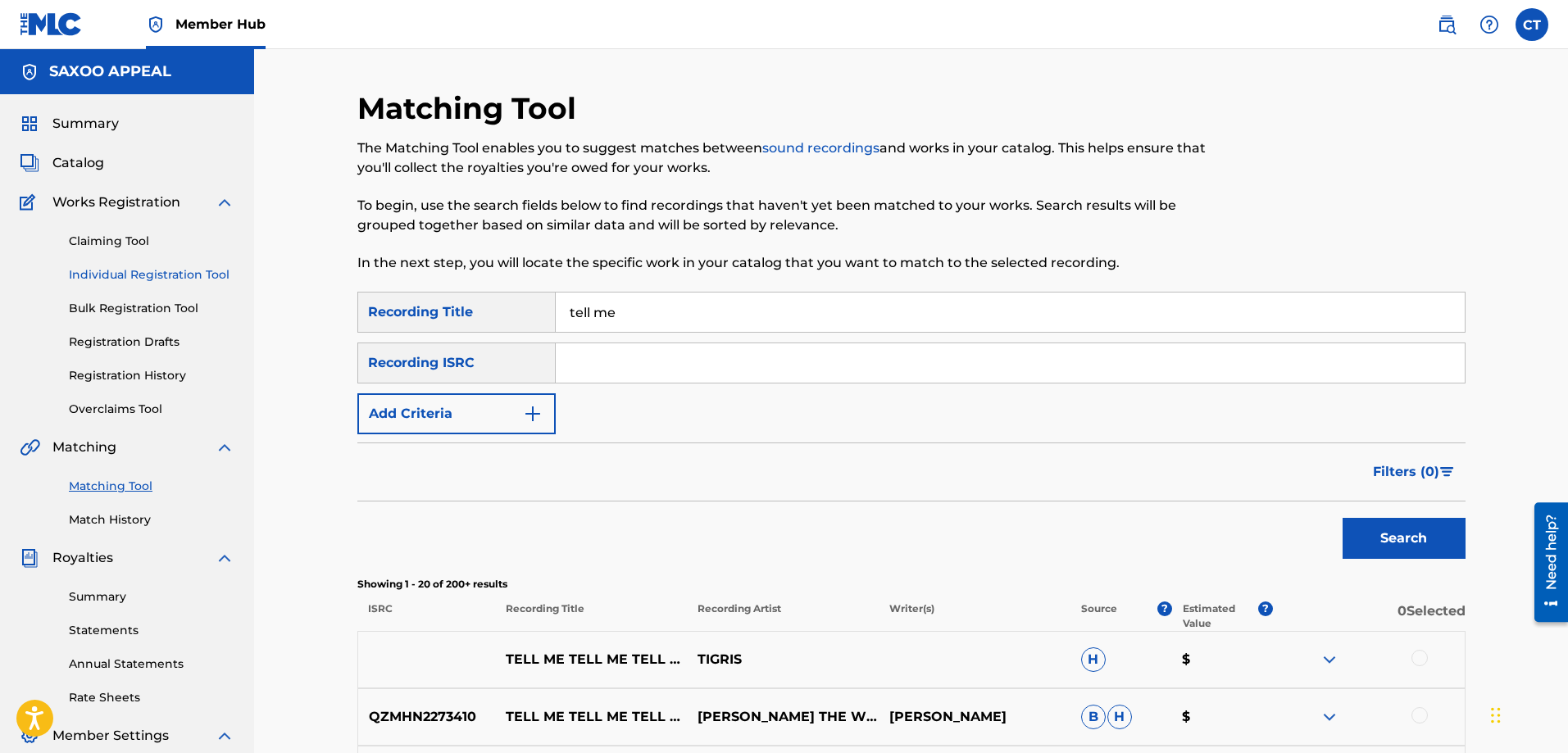
drag, startPoint x: 25, startPoint y: 0, endPoint x: 175, endPoint y: 268, distance: 307.1
click at [175, 268] on link "Individual Registration Tool" at bounding box center [151, 275] width 166 height 17
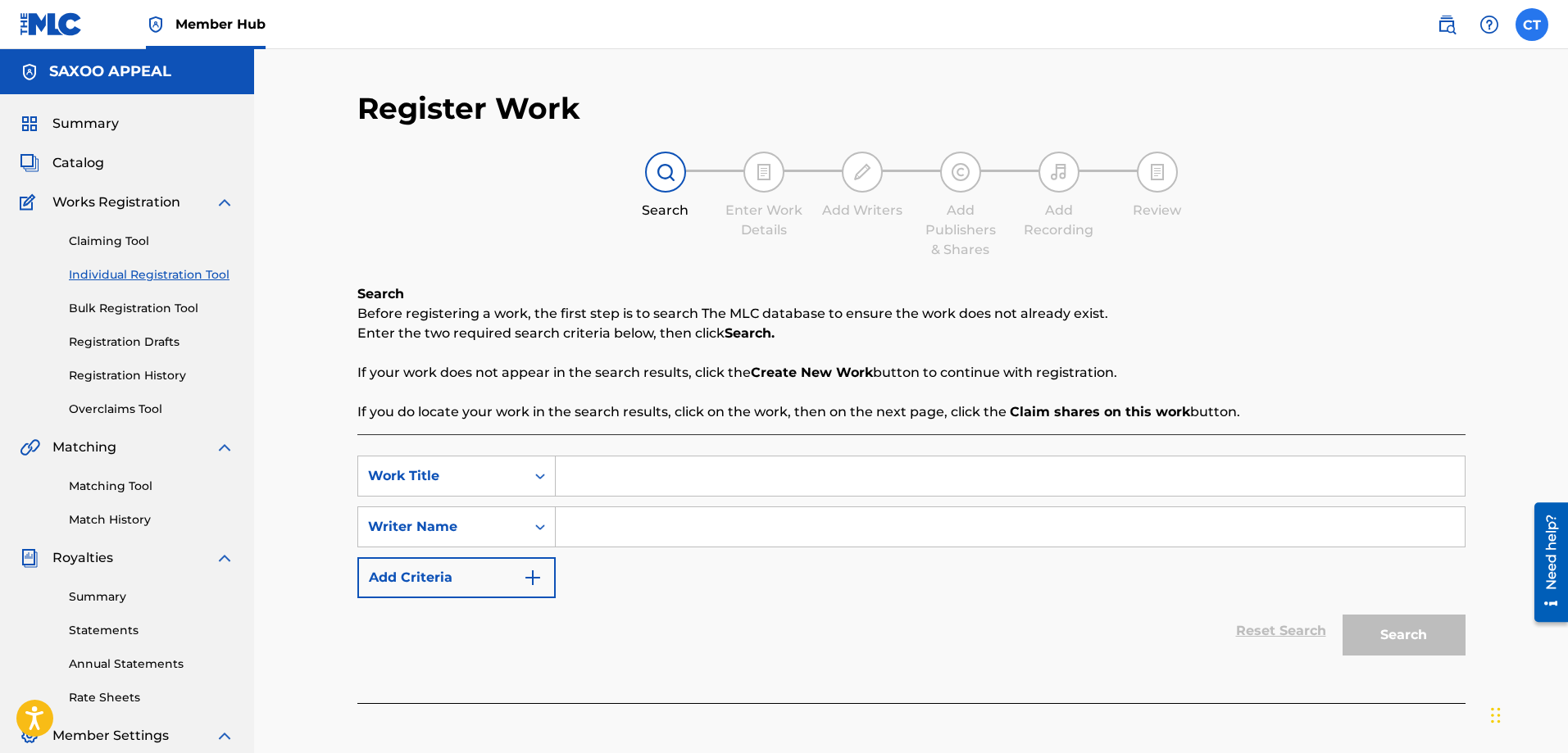
click at [1523, 39] on label at bounding box center [1531, 24] width 33 height 33
click at [1531, 25] on input "CT [PERSON_NAME] [EMAIL_ADDRESS][DOMAIN_NAME] Notification Preferences Profile …" at bounding box center [1531, 25] width 0 height 0
click at [1523, 39] on div "CT CT [PERSON_NAME] [EMAIL_ADDRESS][DOMAIN_NAME] Notification Preferences Profi…" at bounding box center [1531, 24] width 33 height 33
click at [1523, 39] on label at bounding box center [1531, 24] width 33 height 33
click at [1531, 25] on input "CT [PERSON_NAME] [EMAIL_ADDRESS][DOMAIN_NAME] Notification Preferences Profile …" at bounding box center [1531, 25] width 0 height 0
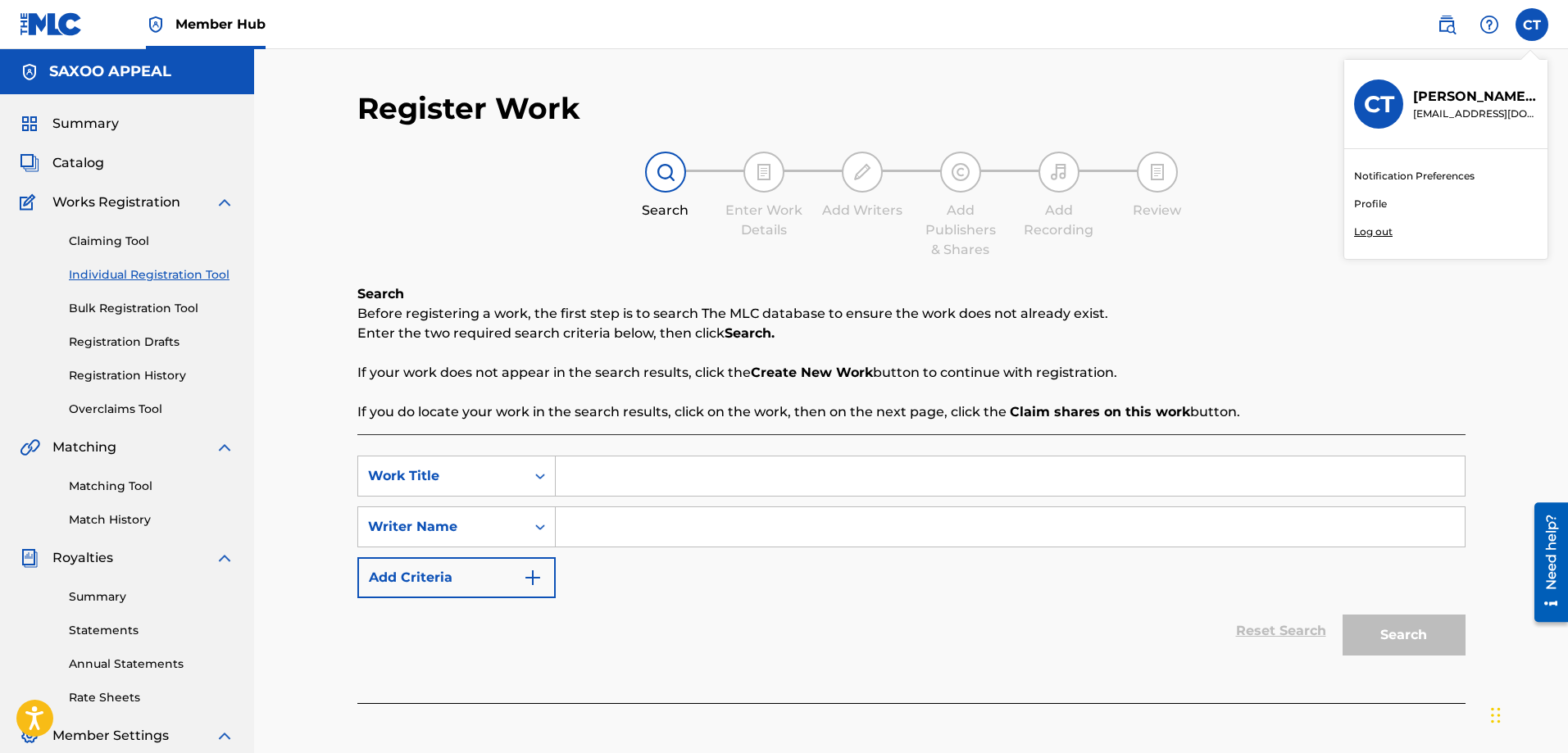
click at [1379, 227] on p "Log out" at bounding box center [1373, 231] width 39 height 15
click at [1531, 25] on input "CT [PERSON_NAME] [EMAIL_ADDRESS][DOMAIN_NAME] Notification Preferences Profile …" at bounding box center [1531, 25] width 0 height 0
